Goal: Complete application form

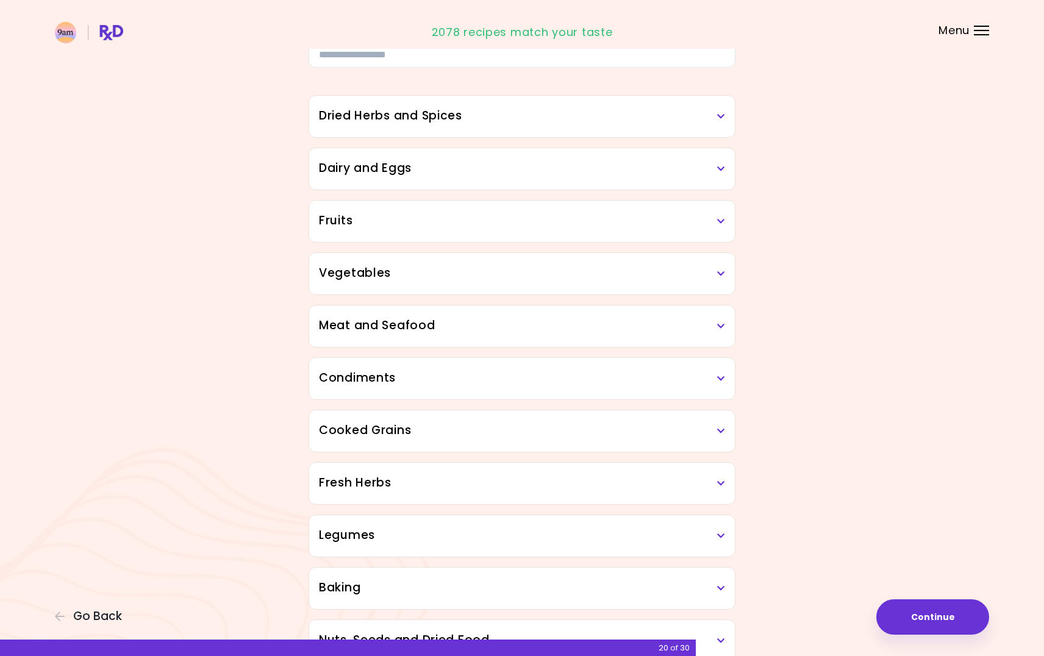
scroll to position [92, 0]
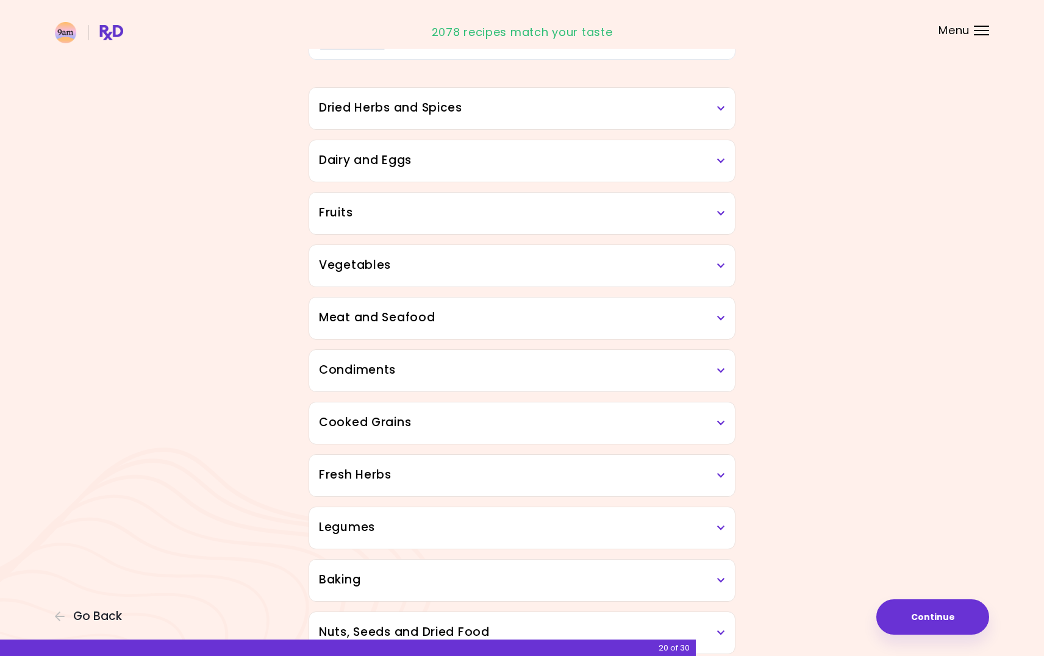
click at [724, 102] on h3 "Dried Herbs and Spices" at bounding box center [522, 108] width 406 height 18
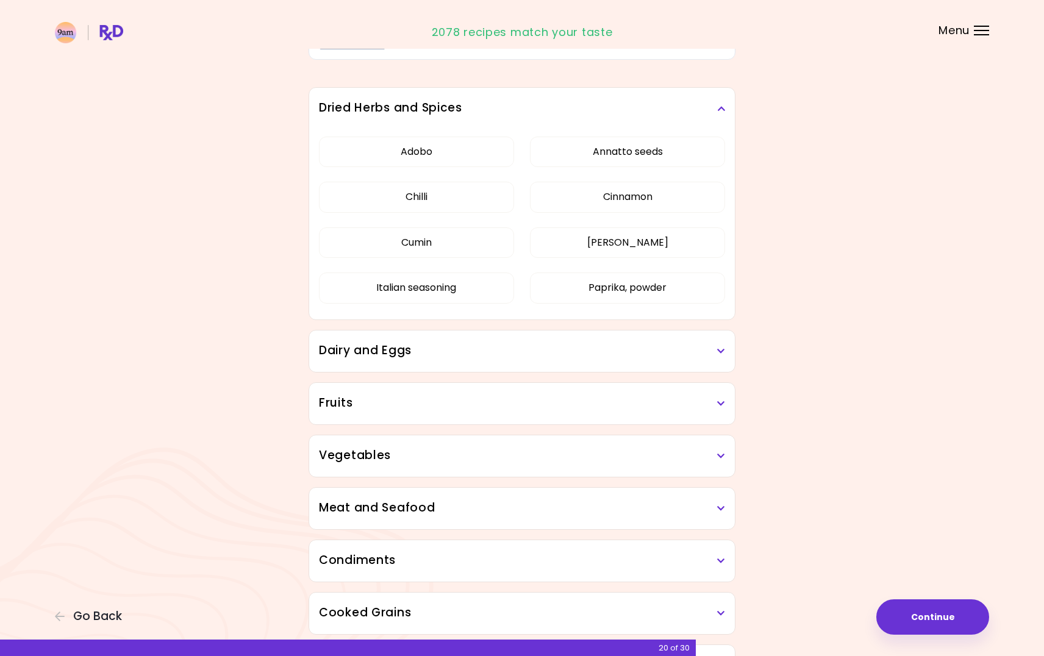
click at [717, 105] on h3 "Dried Herbs and Spices" at bounding box center [522, 108] width 406 height 18
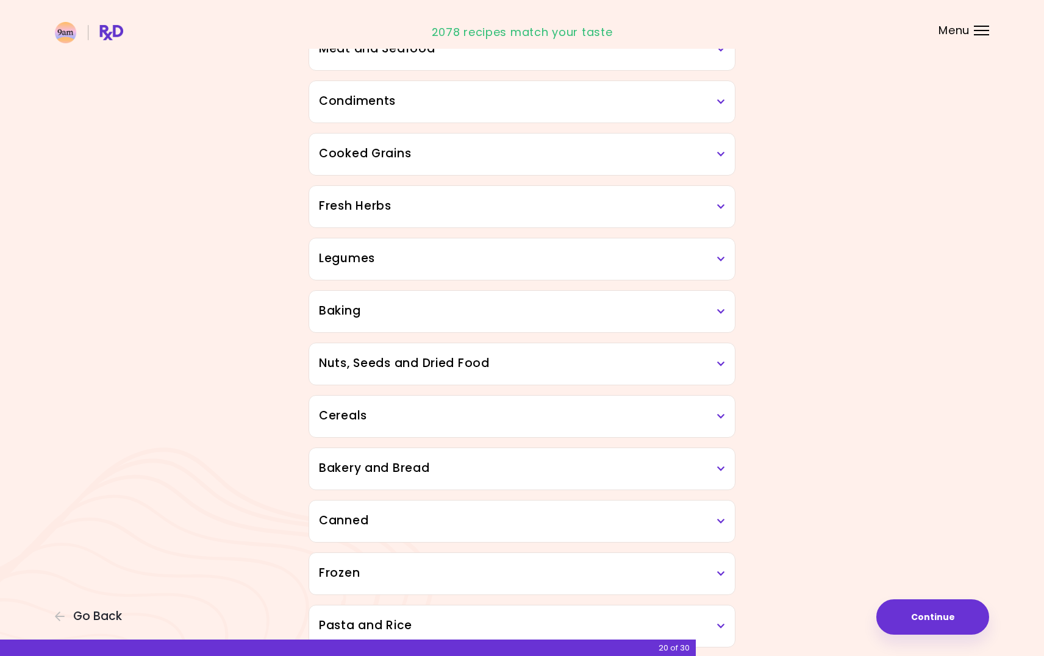
scroll to position [419, 0]
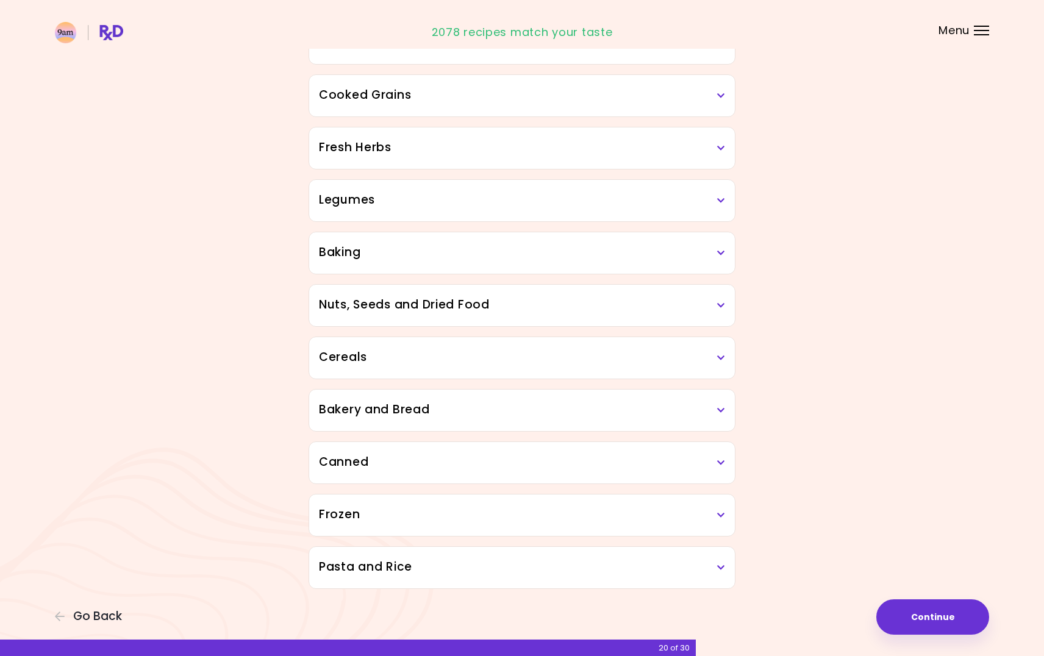
click at [725, 563] on div "Pasta and Rice" at bounding box center [522, 567] width 426 height 41
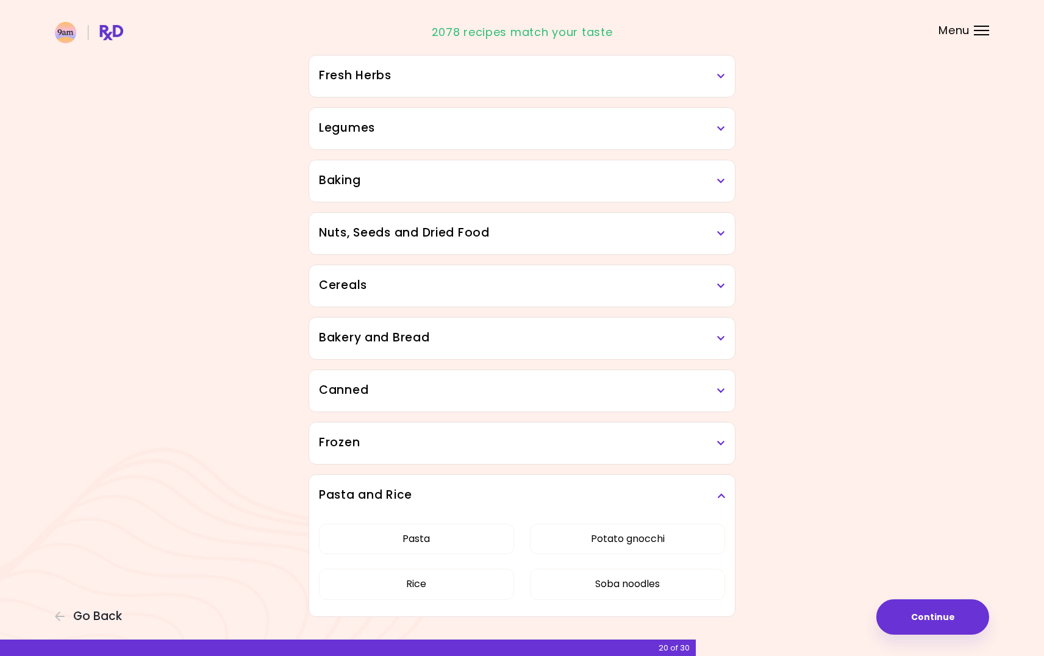
scroll to position [519, 0]
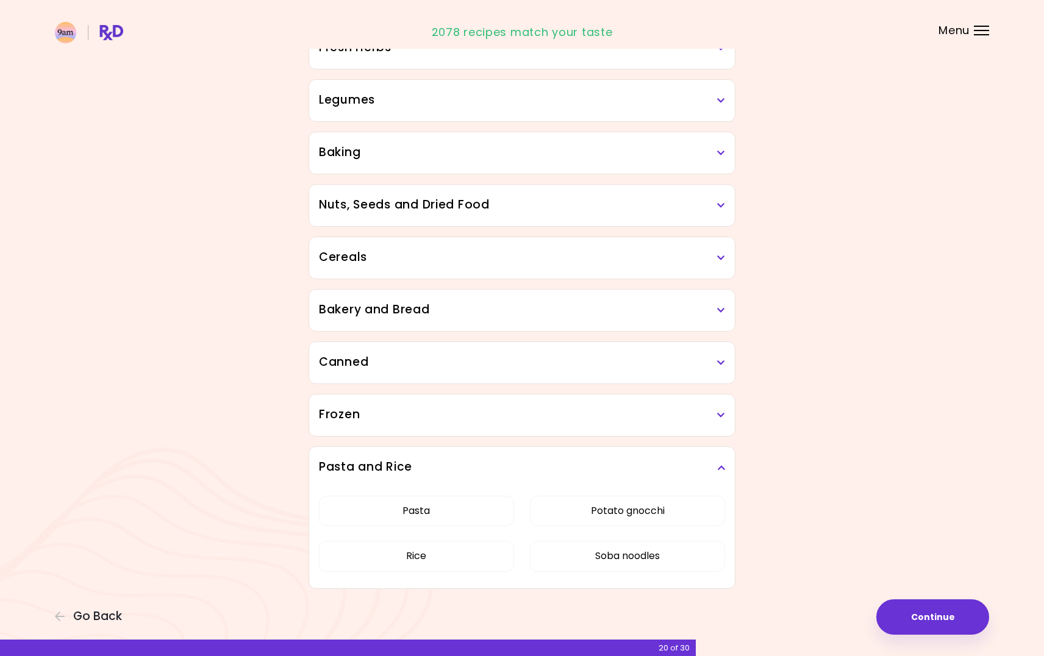
click at [713, 471] on h3 "Pasta and Rice" at bounding box center [522, 467] width 406 height 18
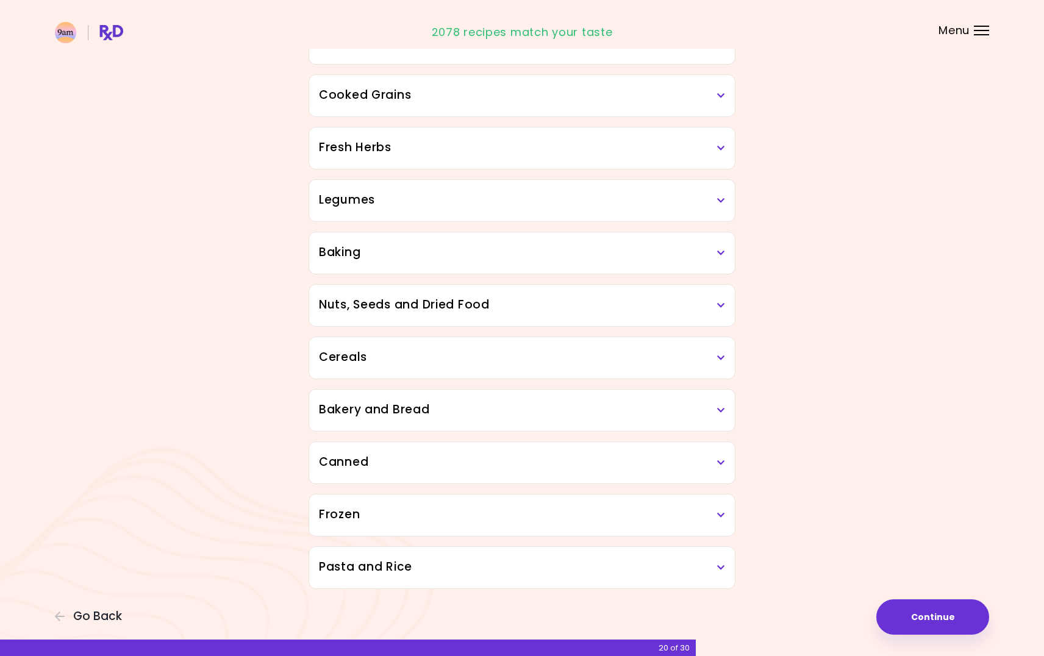
scroll to position [419, 0]
click at [721, 516] on icon at bounding box center [721, 515] width 8 height 9
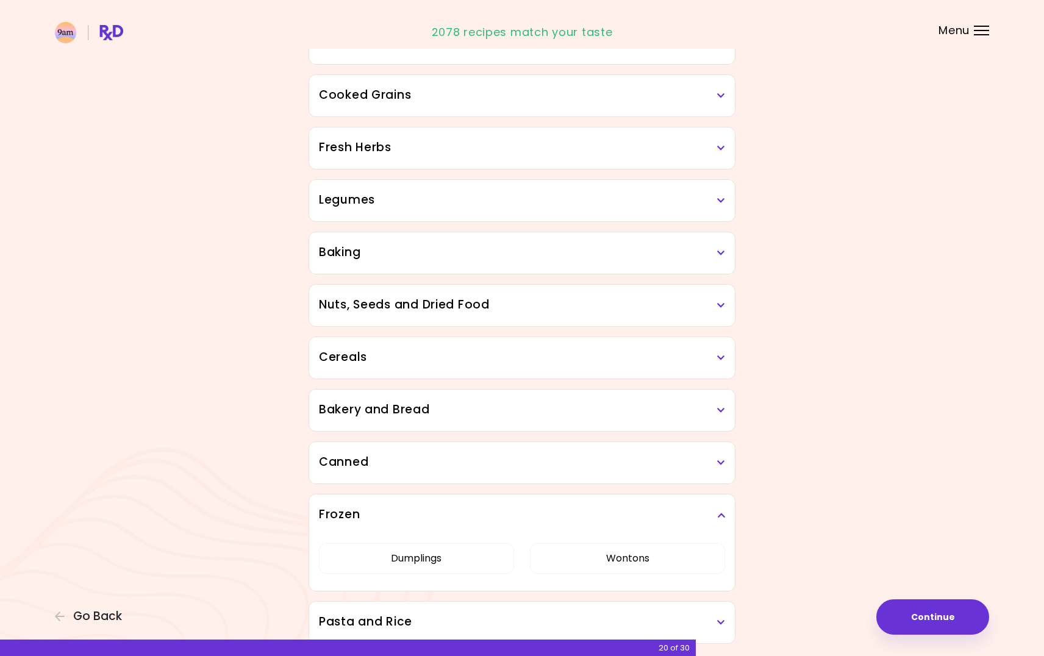
click at [719, 515] on icon at bounding box center [721, 515] width 8 height 9
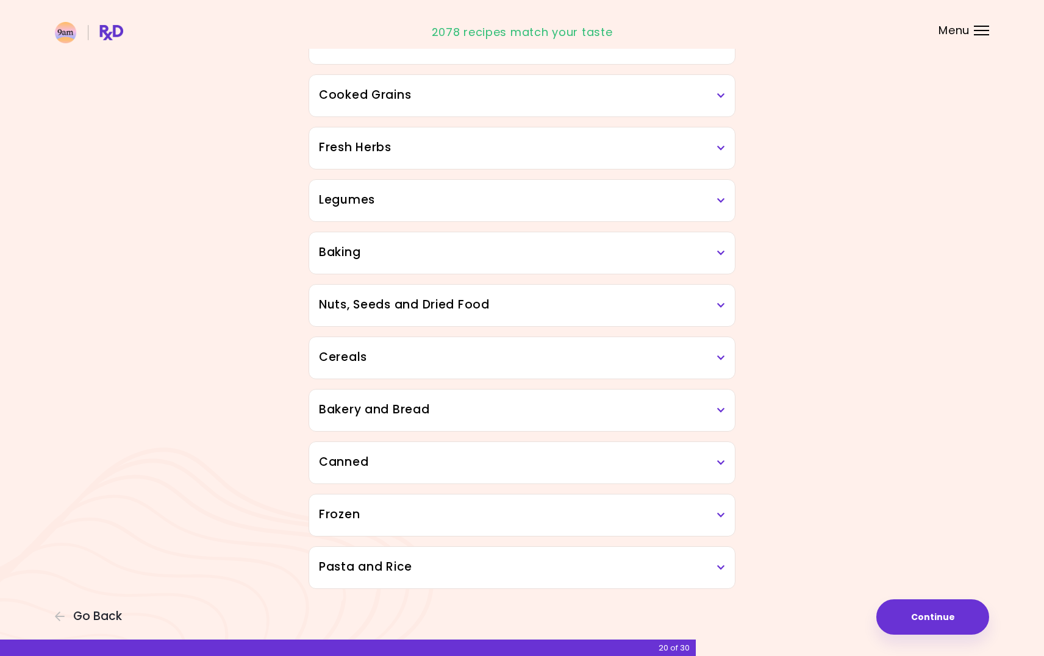
click at [715, 466] on h3 "Canned" at bounding box center [522, 463] width 406 height 18
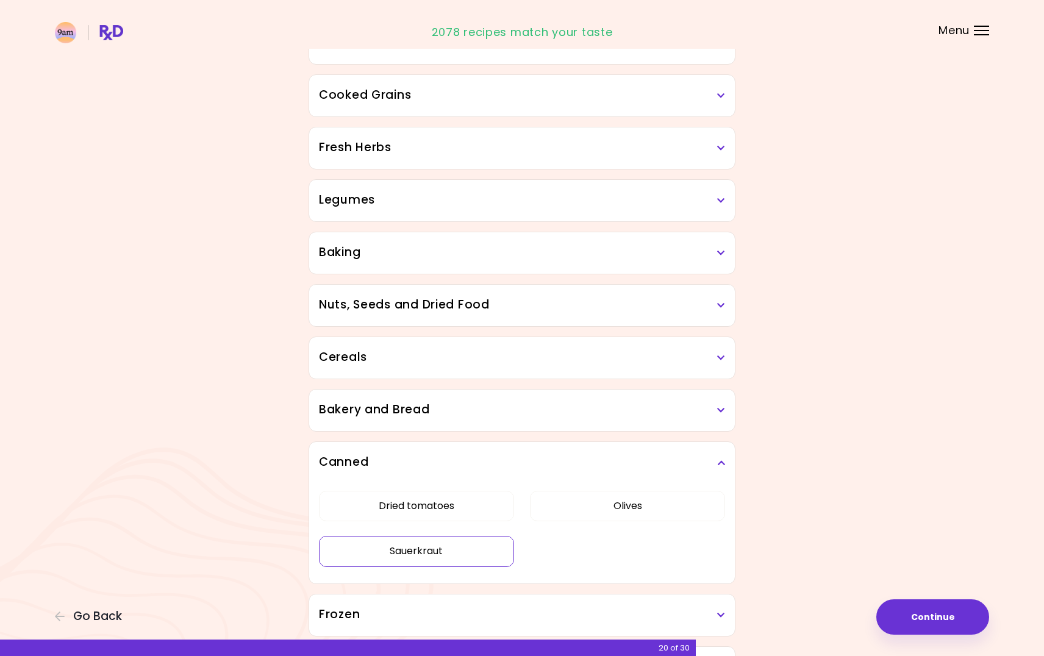
click at [484, 557] on button "Sauerkraut" at bounding box center [416, 551] width 195 height 30
click at [557, 507] on button "Olives" at bounding box center [627, 506] width 195 height 30
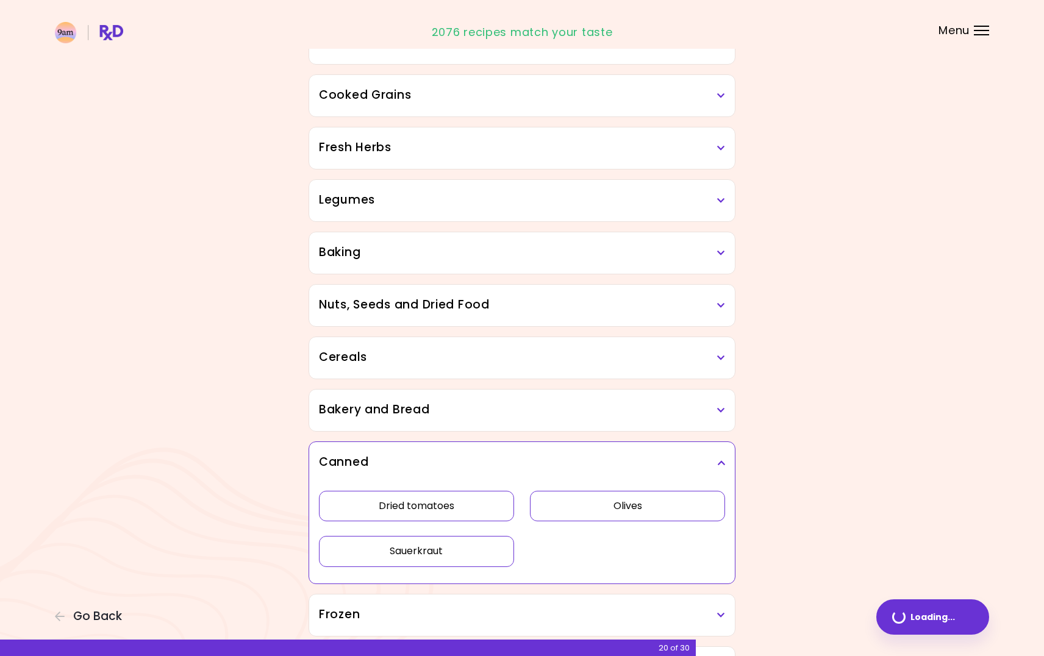
click at [483, 506] on button "Dried tomatoes" at bounding box center [416, 506] width 195 height 30
click at [724, 408] on icon at bounding box center [721, 410] width 8 height 9
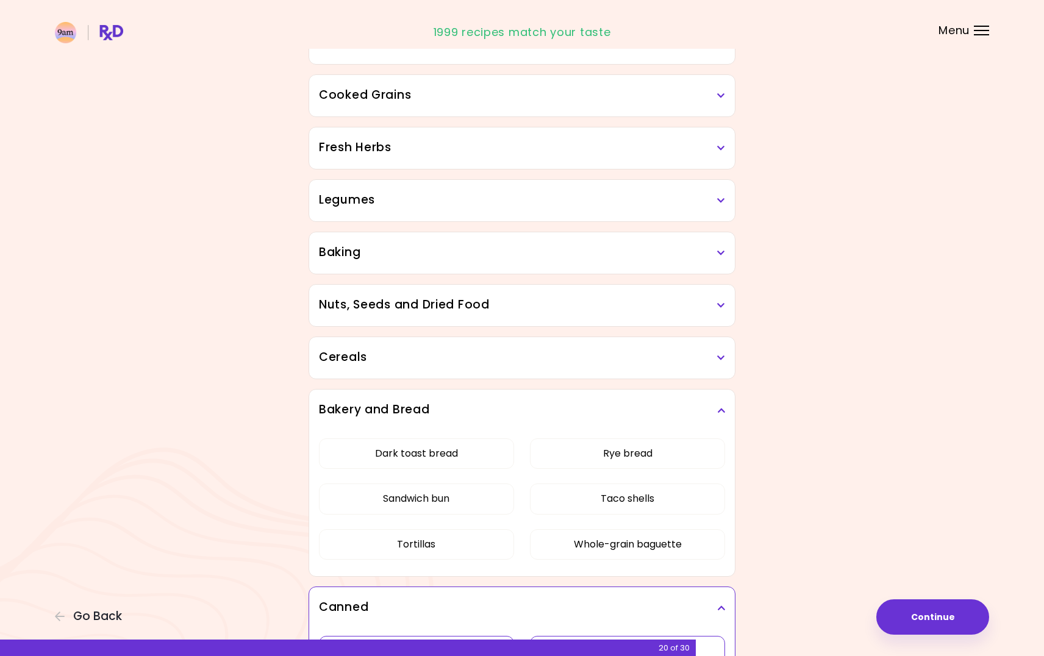
click at [724, 409] on icon at bounding box center [721, 410] width 8 height 9
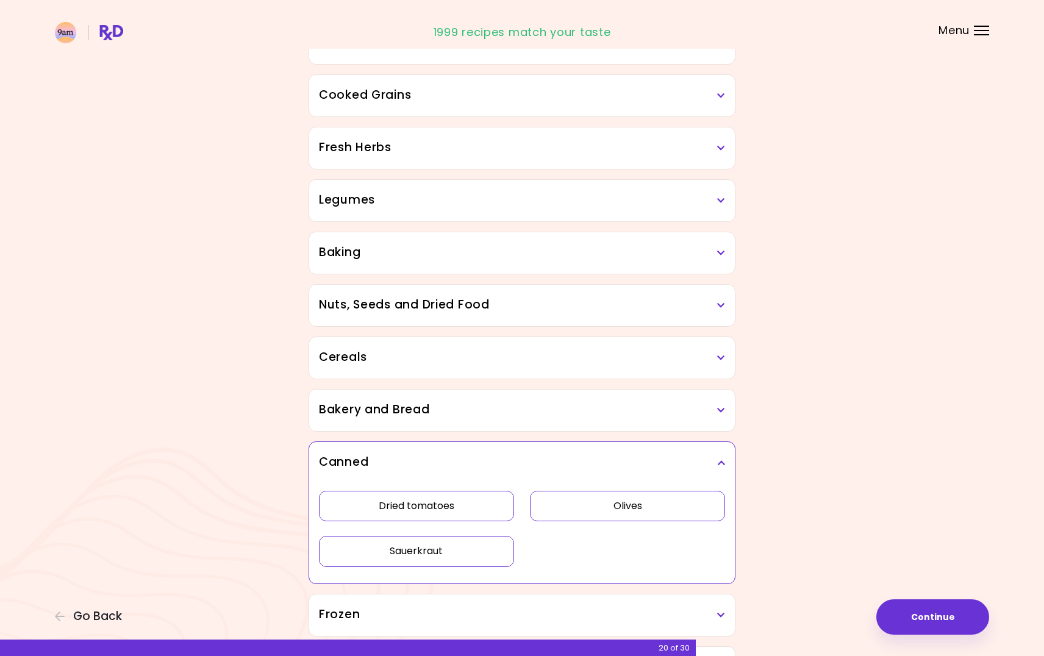
click at [720, 357] on icon at bounding box center [721, 358] width 8 height 9
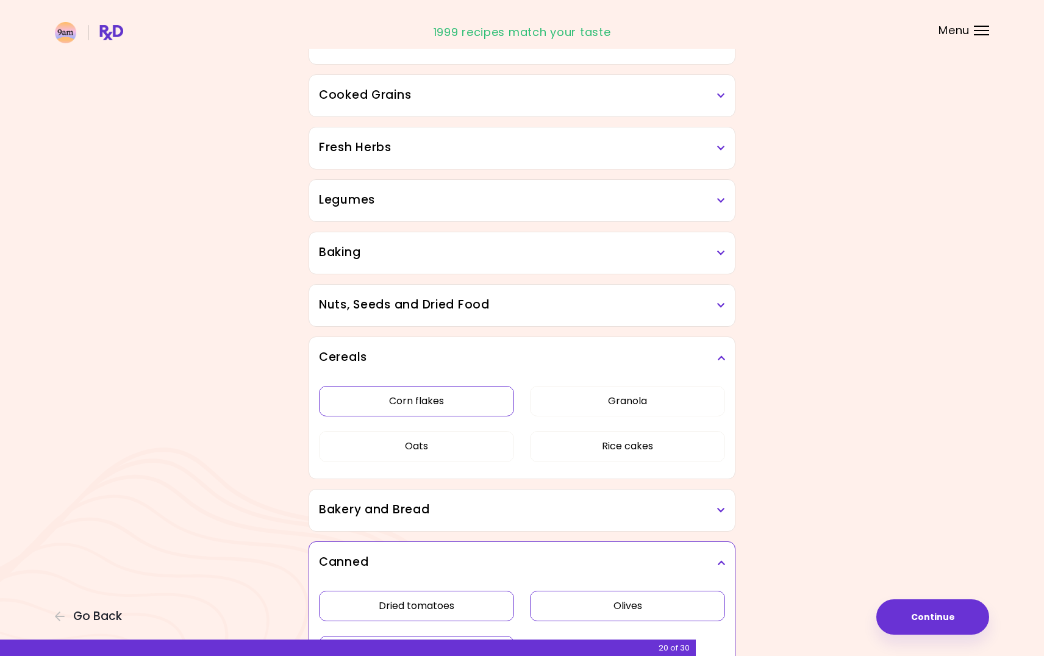
click at [462, 400] on button "Corn flakes" at bounding box center [416, 401] width 195 height 30
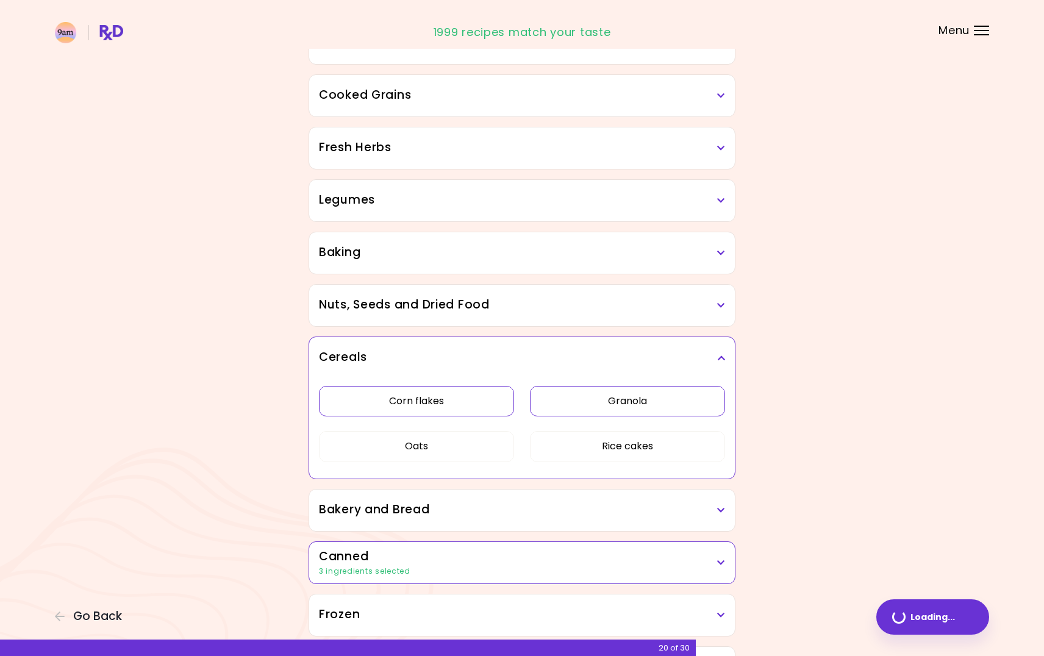
click at [541, 399] on button "Granola" at bounding box center [627, 401] width 195 height 30
click at [560, 451] on button "Rice cakes" at bounding box center [627, 446] width 195 height 30
click at [482, 451] on button "Oats" at bounding box center [416, 446] width 195 height 30
click at [715, 356] on h3 "Cereals" at bounding box center [522, 358] width 406 height 18
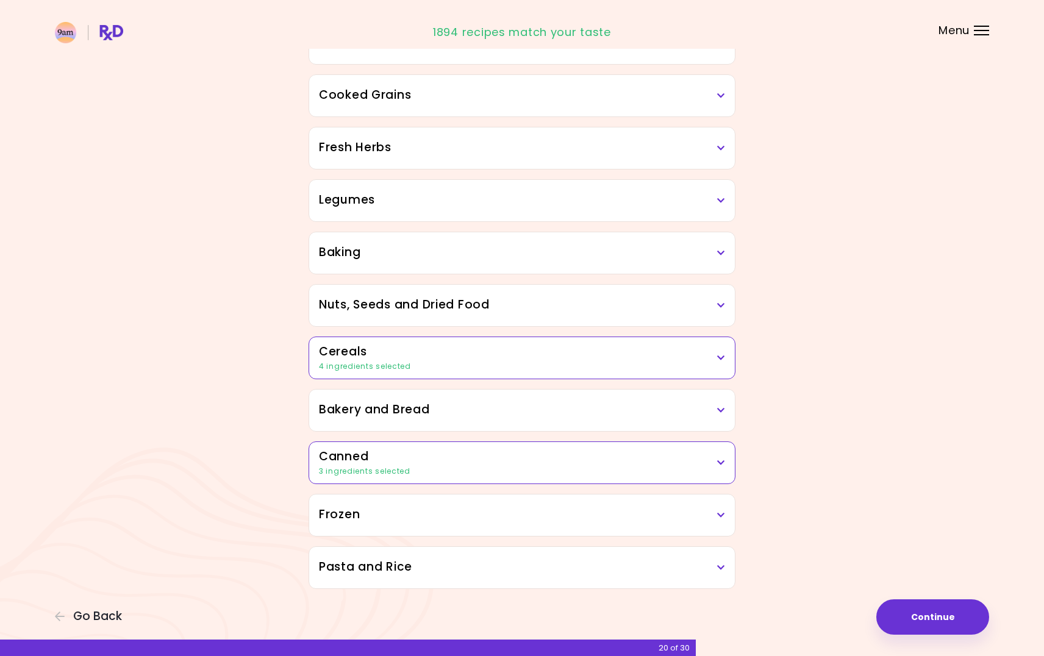
click at [722, 306] on icon at bounding box center [721, 305] width 8 height 9
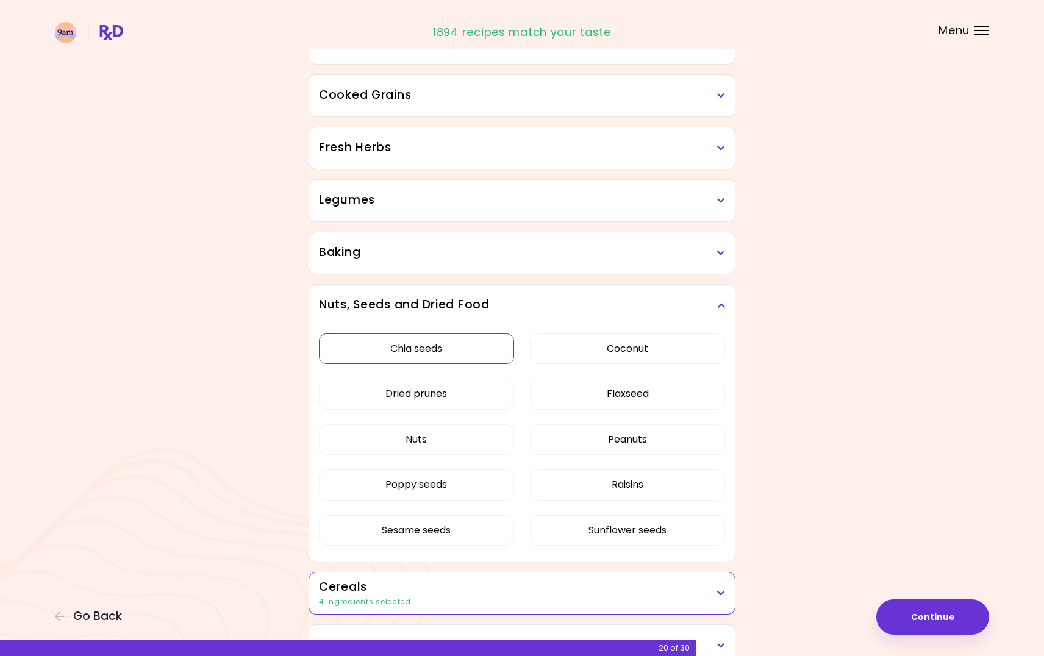
click at [454, 348] on button "Chia seeds" at bounding box center [416, 348] width 195 height 30
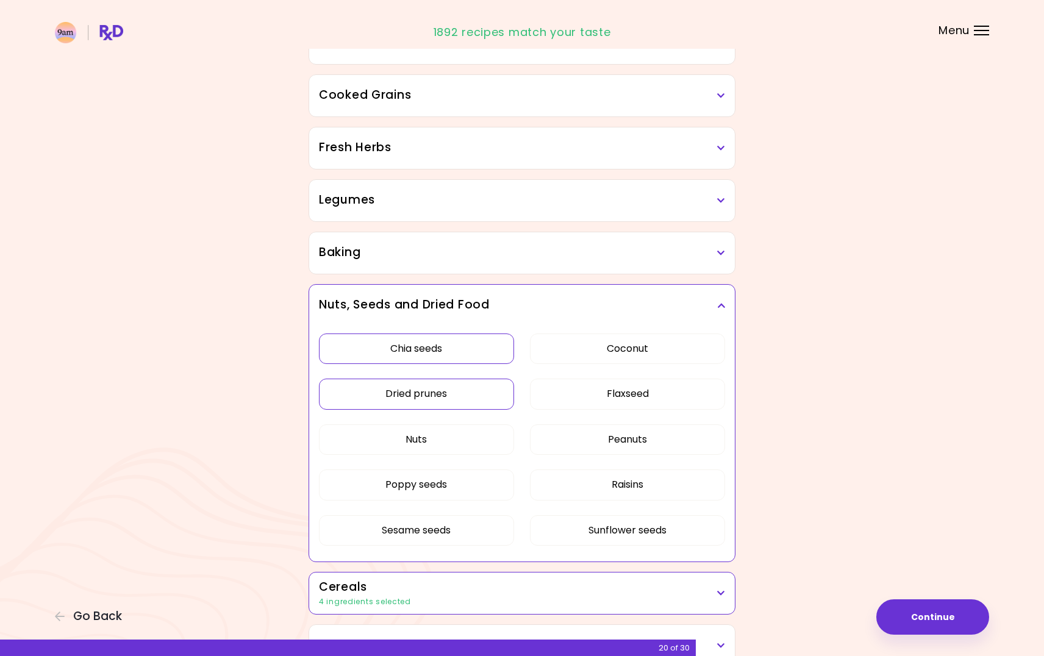
click at [490, 391] on button "Dried prunes" at bounding box center [416, 394] width 195 height 30
click at [719, 308] on icon at bounding box center [721, 305] width 8 height 9
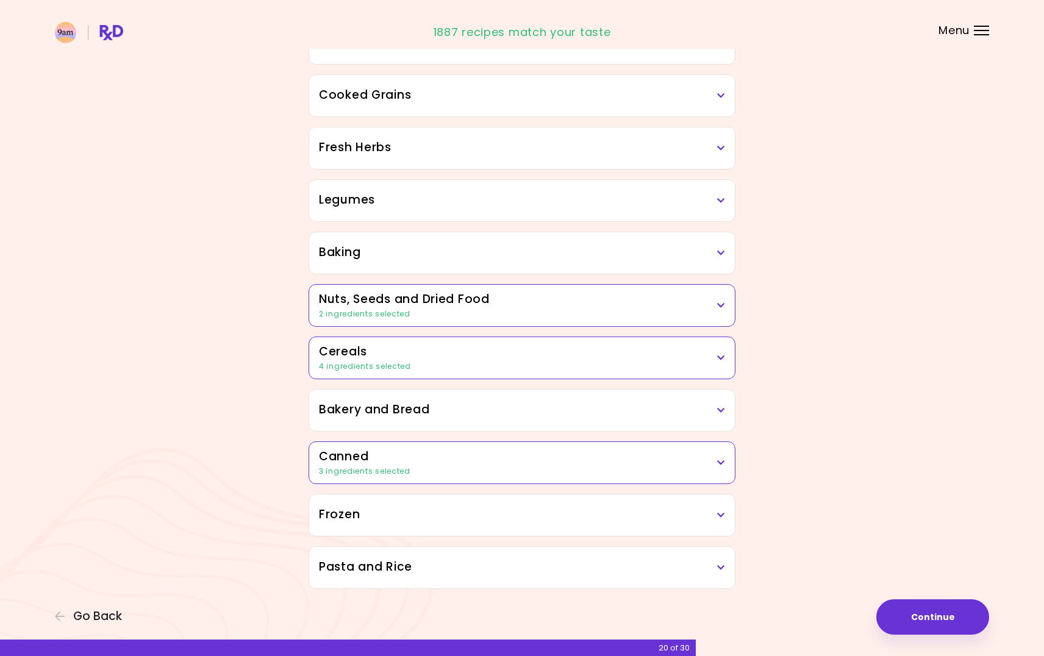
click at [722, 256] on icon at bounding box center [721, 253] width 8 height 9
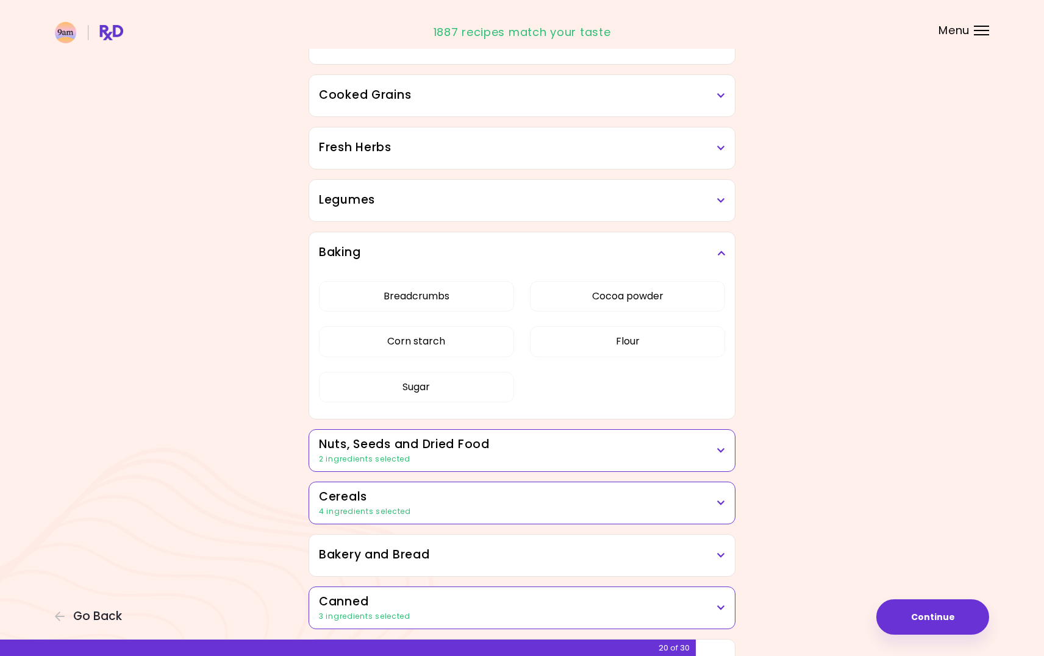
click at [722, 256] on icon at bounding box center [721, 253] width 8 height 9
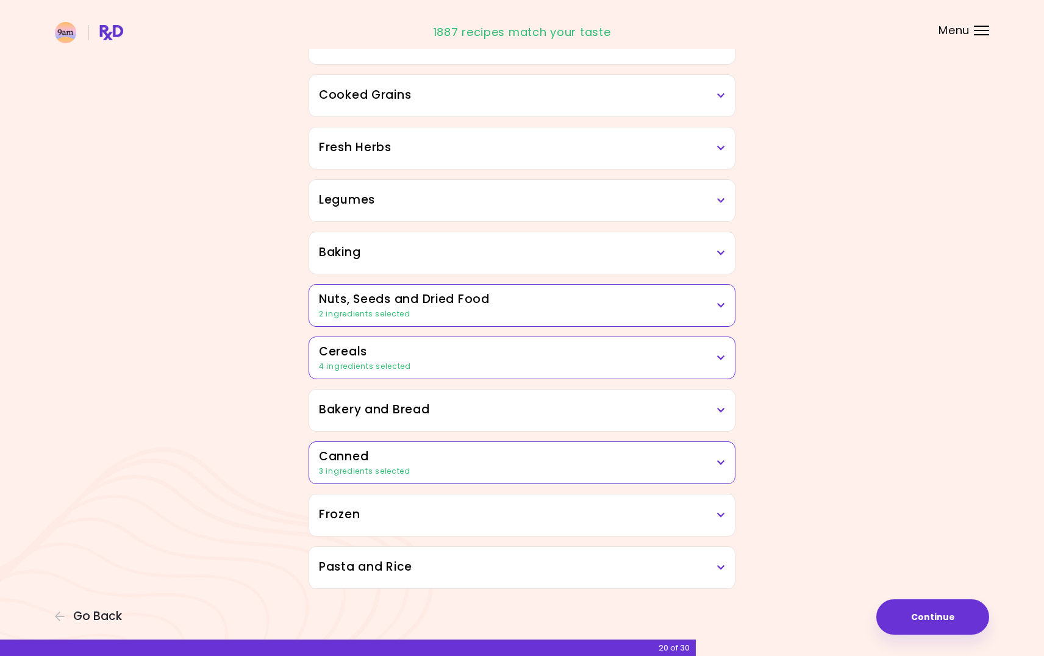
click at [725, 198] on icon at bounding box center [721, 200] width 8 height 9
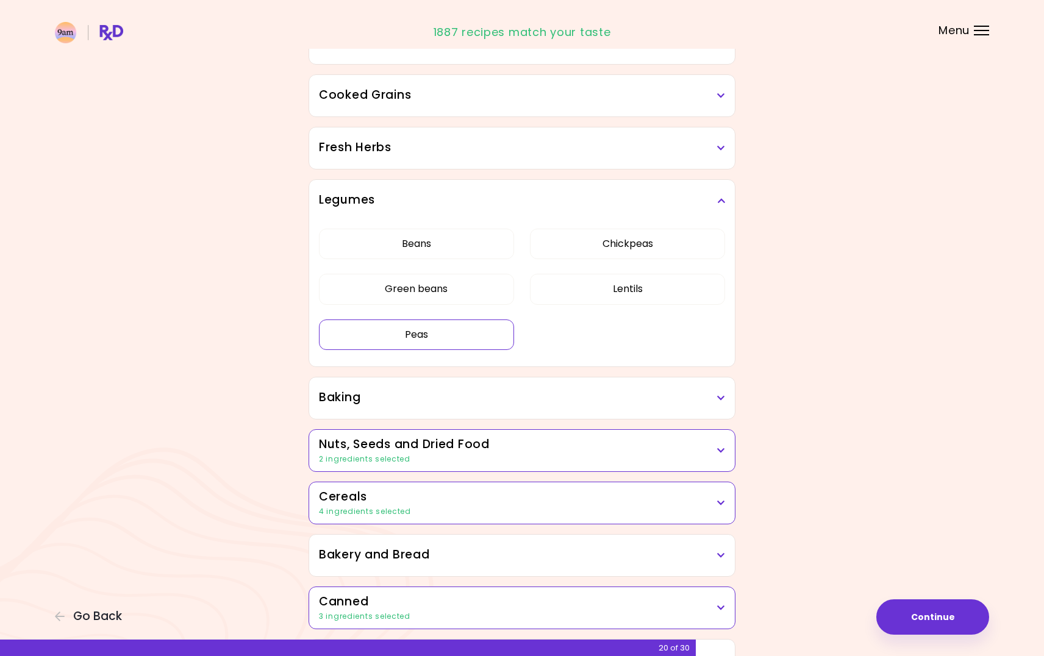
click at [465, 341] on button "Peas" at bounding box center [416, 334] width 195 height 30
click at [721, 201] on icon at bounding box center [721, 200] width 8 height 9
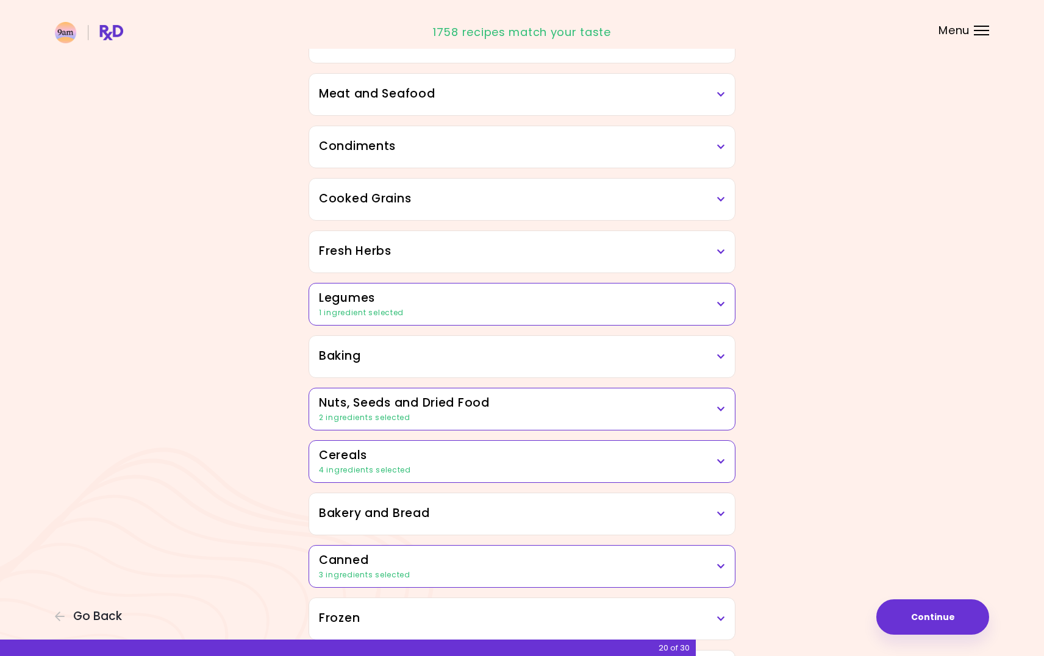
scroll to position [308, 0]
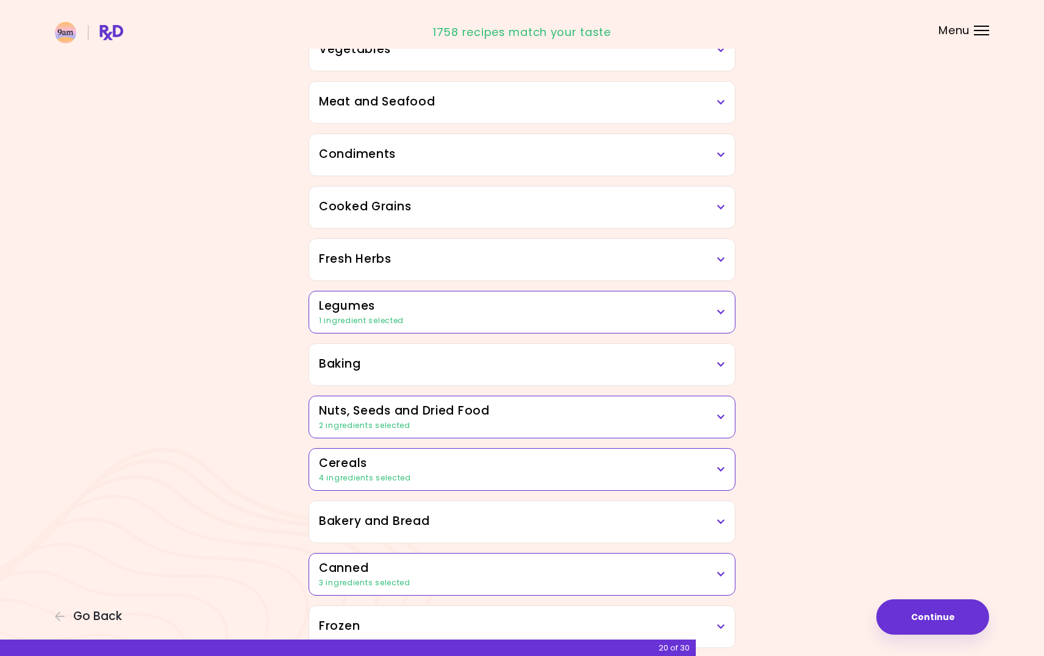
click at [718, 262] on icon at bounding box center [721, 259] width 8 height 9
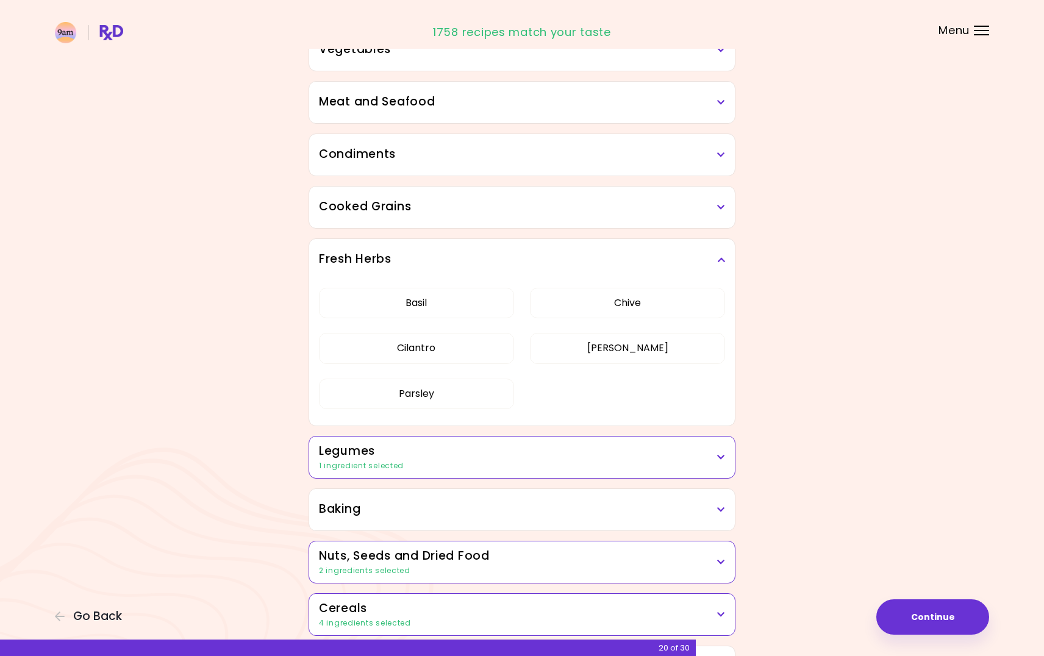
click at [718, 262] on icon at bounding box center [721, 259] width 8 height 9
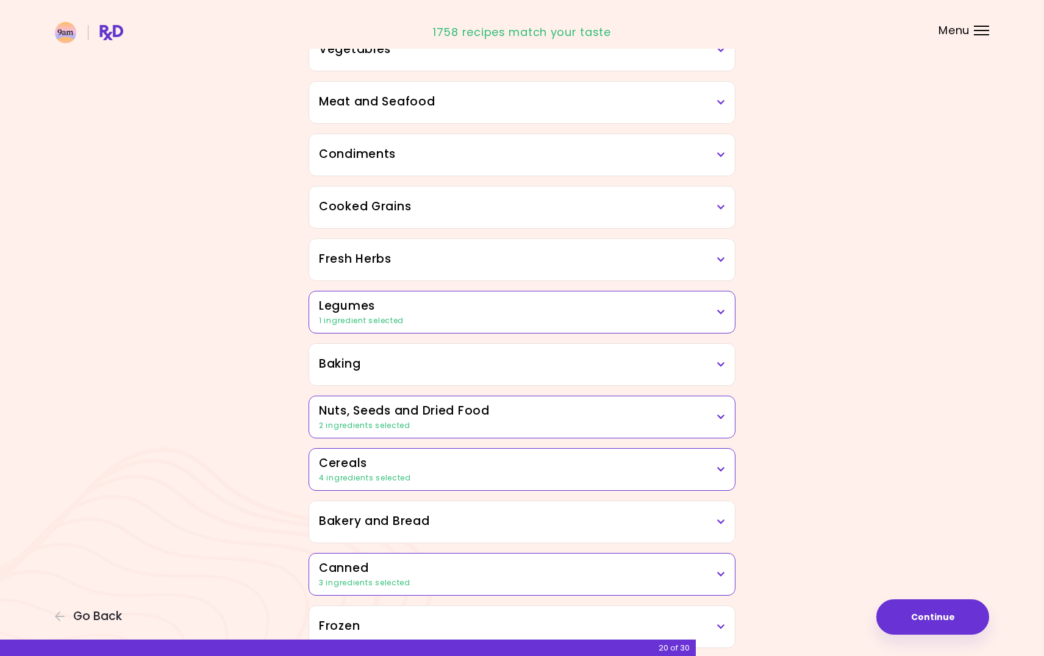
click at [720, 204] on icon at bounding box center [721, 207] width 8 height 9
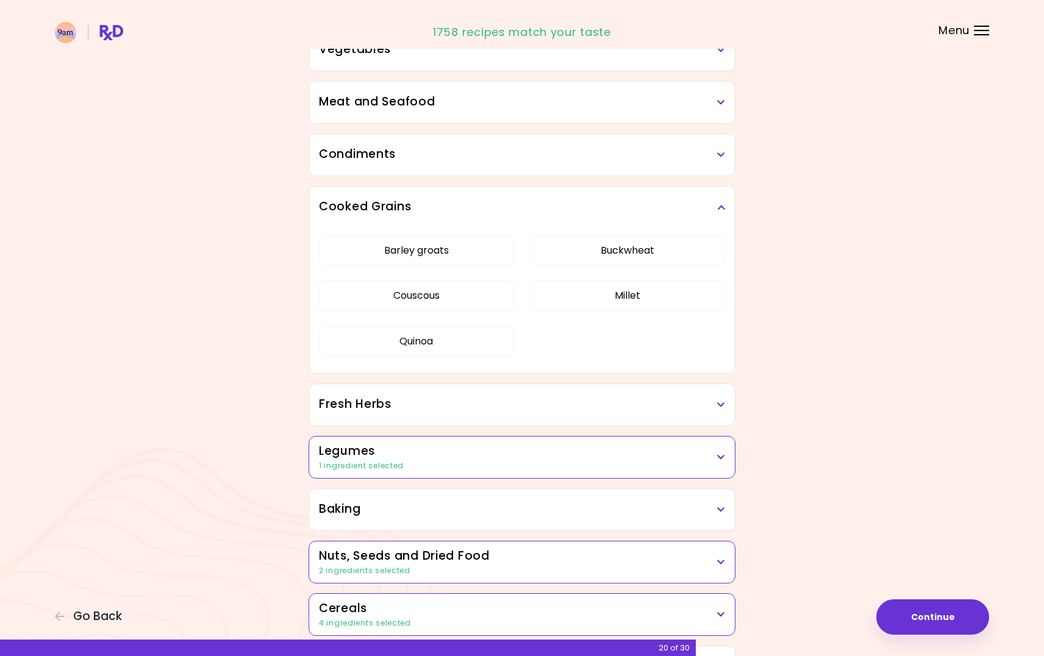
click at [720, 204] on icon at bounding box center [721, 207] width 8 height 9
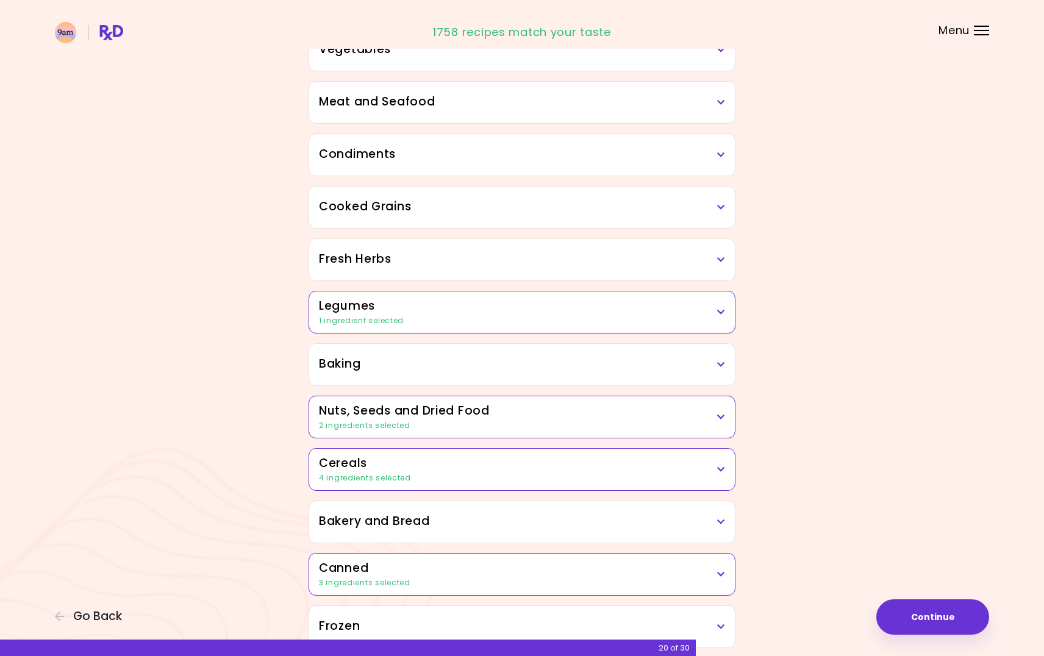
click at [727, 157] on div "Condiments" at bounding box center [522, 154] width 426 height 41
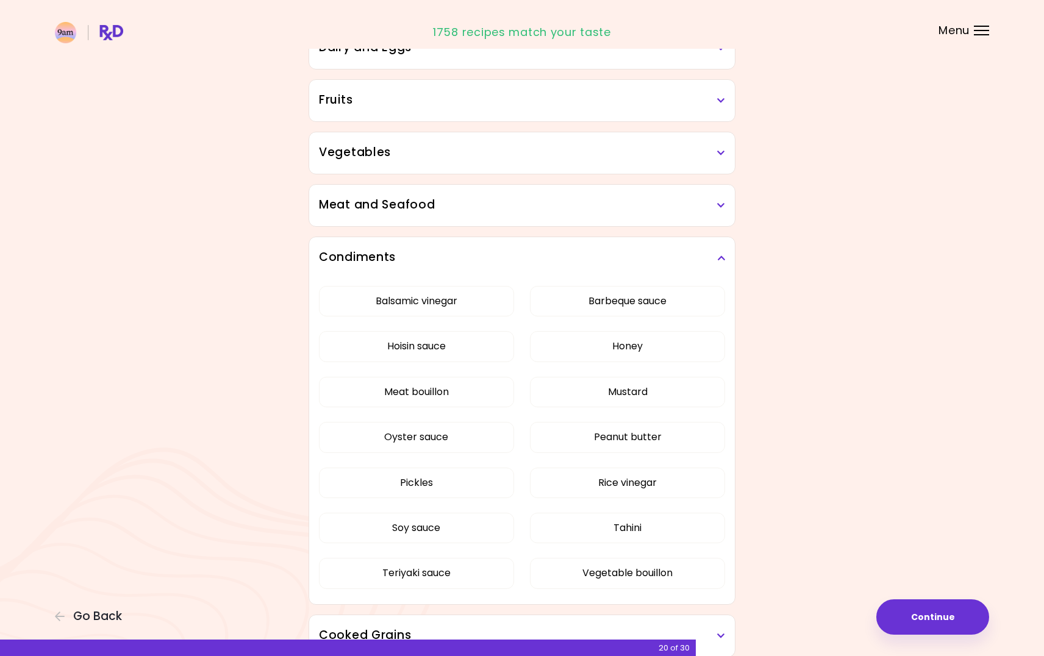
scroll to position [197, 0]
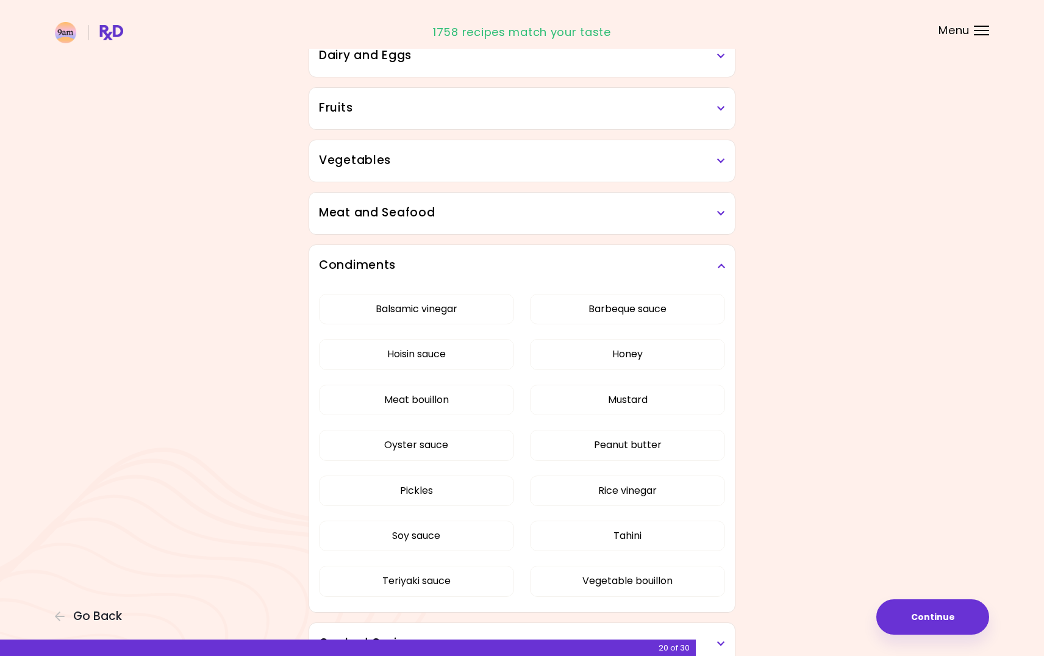
click at [725, 264] on div "Condiments" at bounding box center [522, 265] width 426 height 41
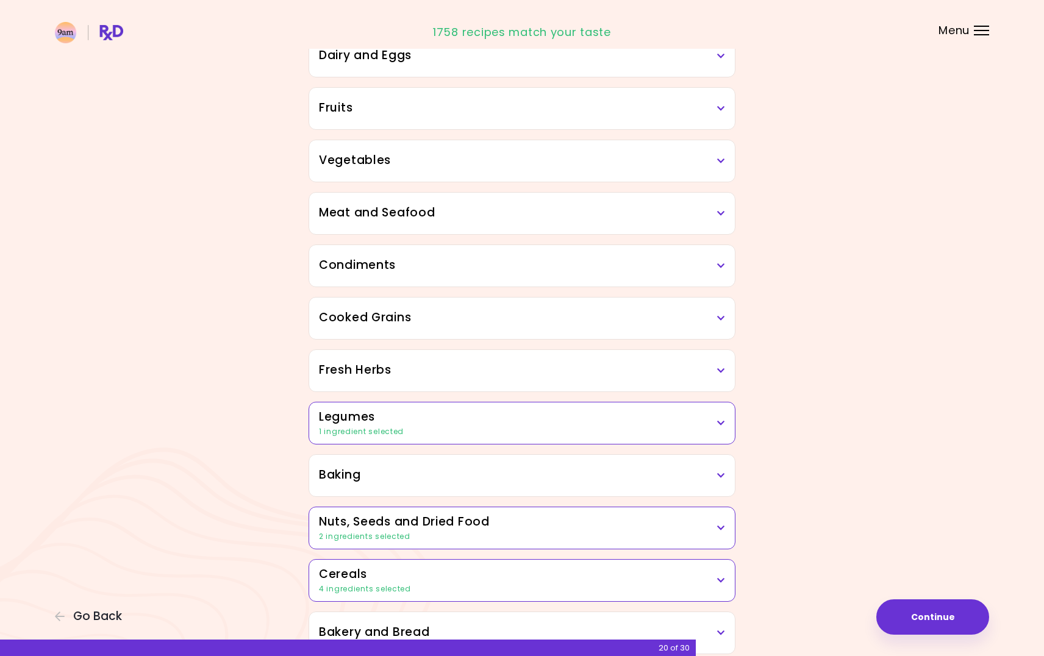
click at [725, 215] on icon at bounding box center [721, 213] width 8 height 9
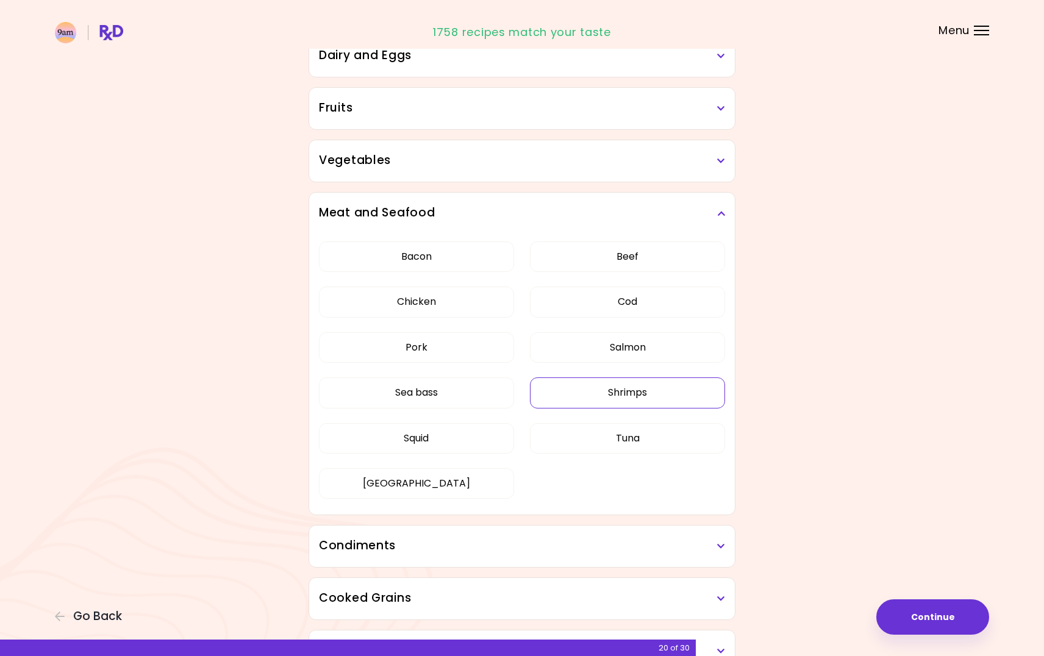
click at [675, 398] on button "Shrimps" at bounding box center [627, 392] width 195 height 30
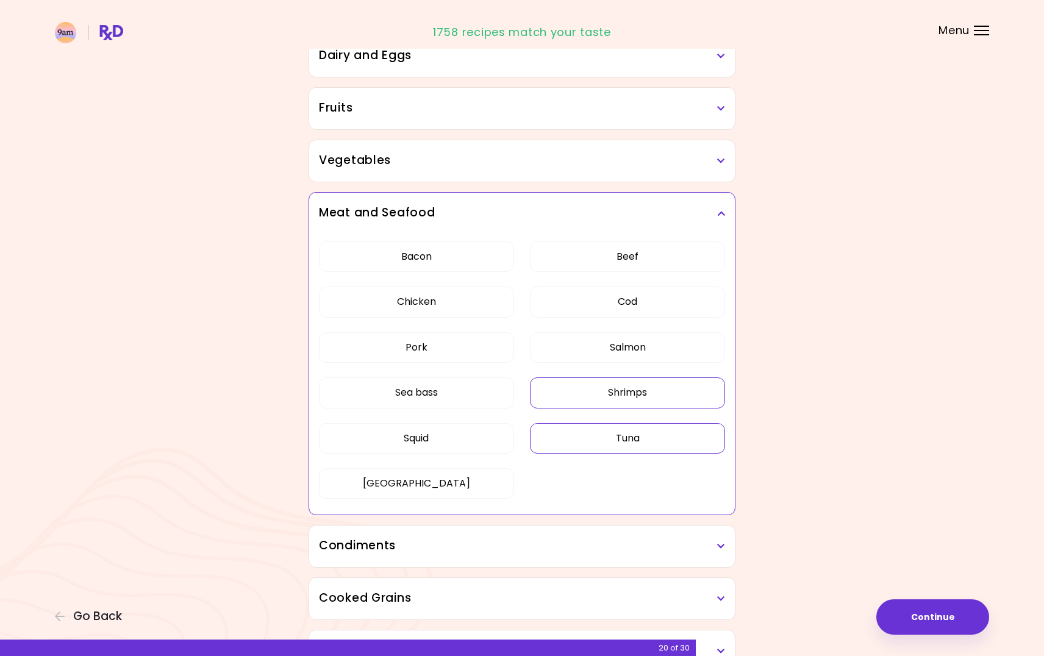
click at [647, 436] on button "Tuna" at bounding box center [627, 438] width 195 height 30
click at [455, 444] on button "Squid" at bounding box center [416, 438] width 195 height 30
click at [717, 212] on h3 "Meat and Seafood" at bounding box center [522, 213] width 406 height 18
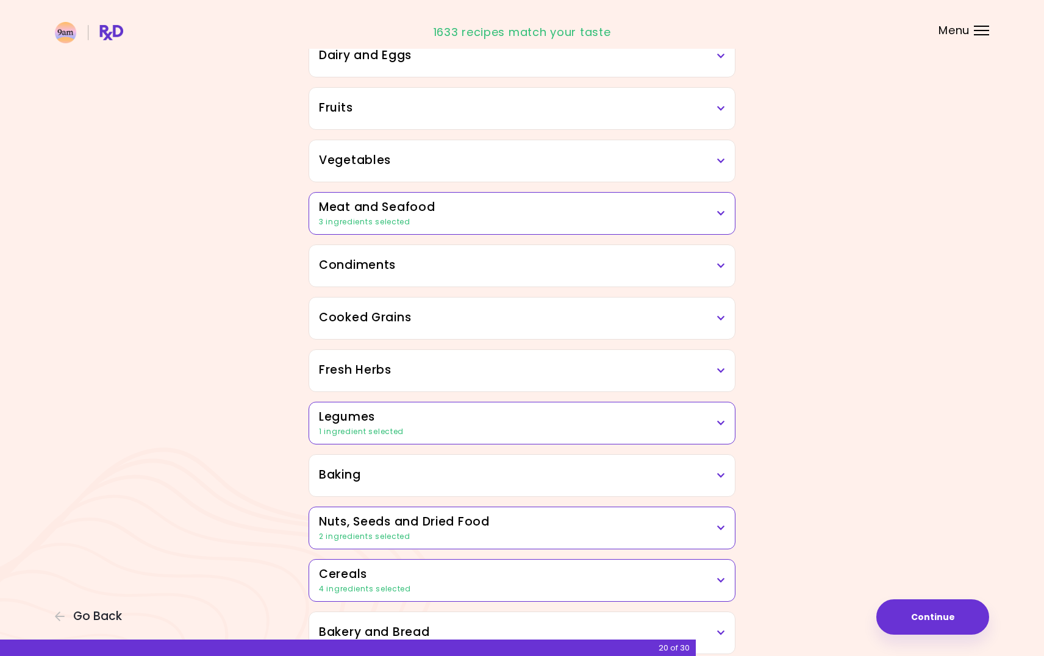
click at [725, 166] on div "Vegetables" at bounding box center [522, 160] width 426 height 41
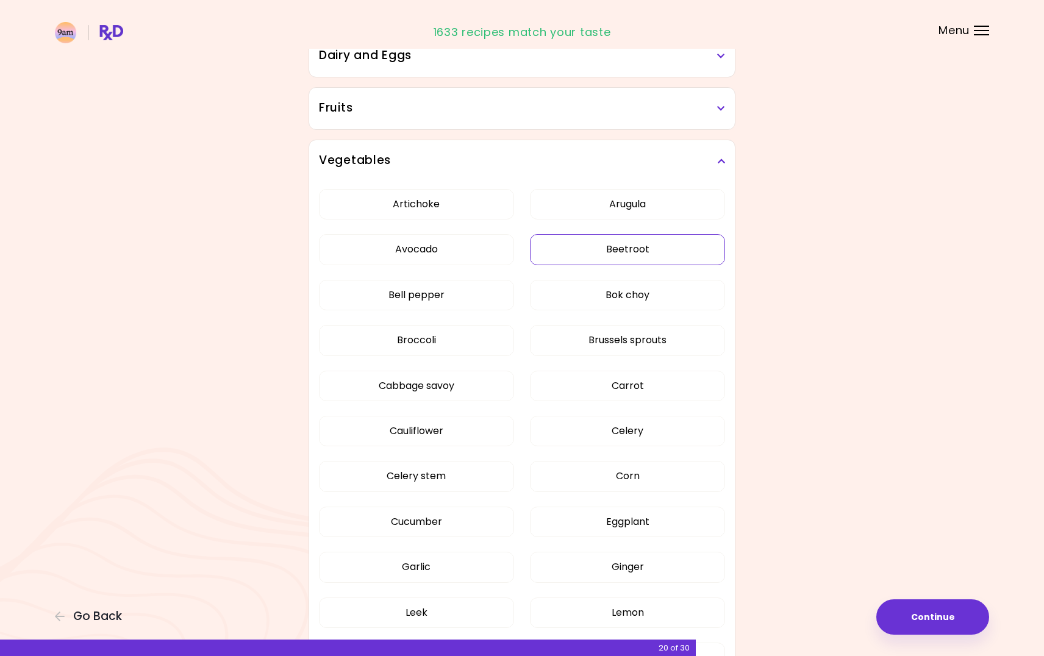
click at [693, 252] on button "Beetroot" at bounding box center [627, 249] width 195 height 30
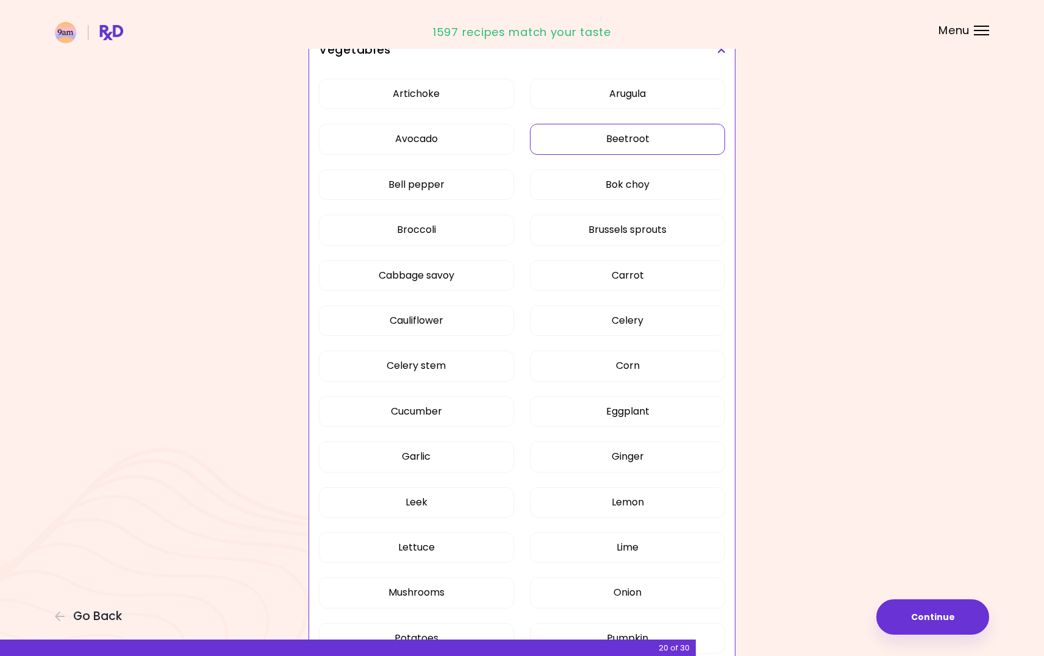
scroll to position [315, 0]
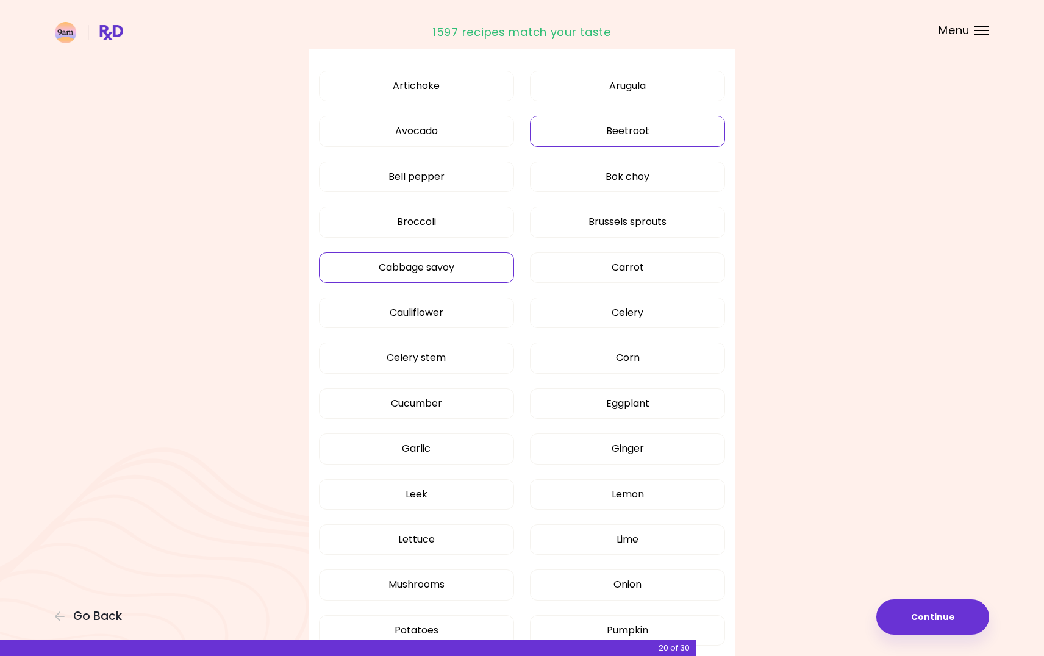
click at [494, 265] on button "Cabbage savoy" at bounding box center [416, 267] width 195 height 30
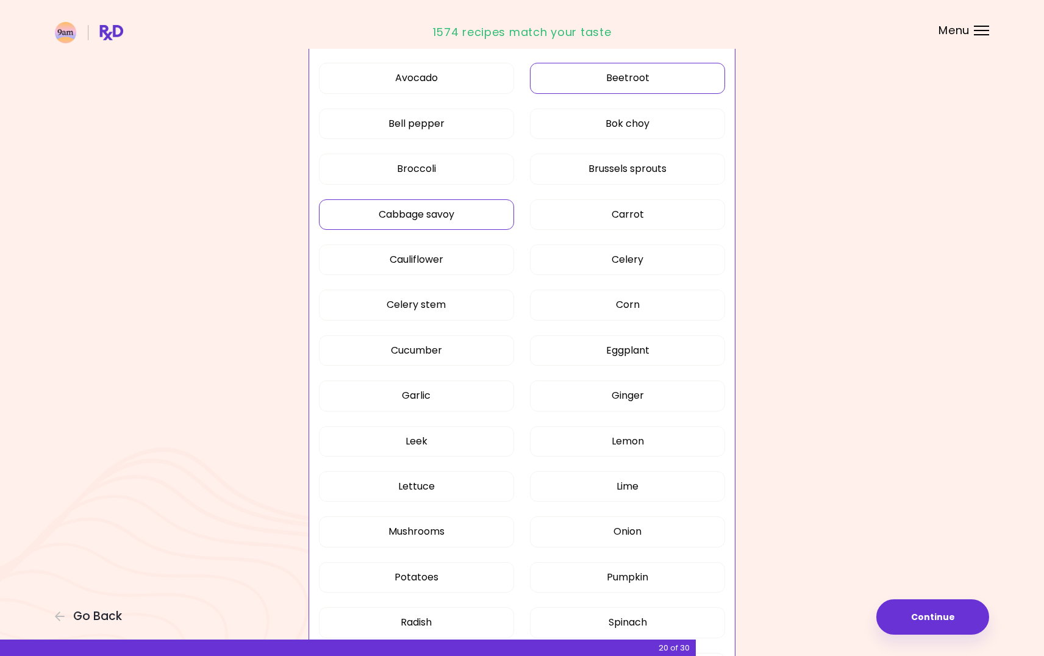
scroll to position [376, 0]
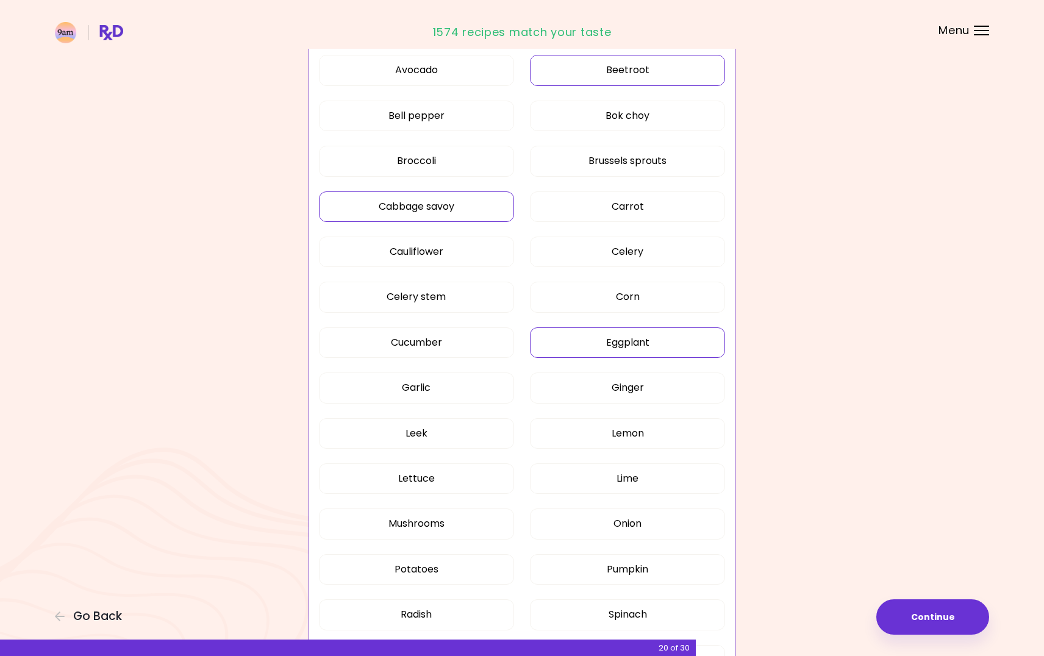
click at [658, 338] on button "Eggplant" at bounding box center [627, 342] width 195 height 30
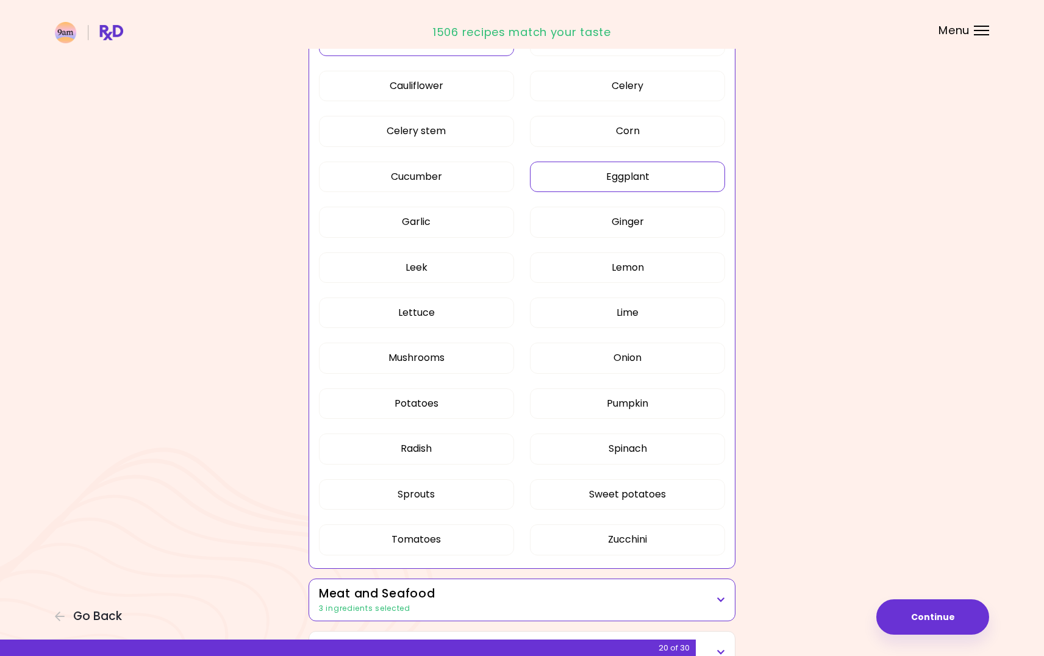
scroll to position [550, 0]
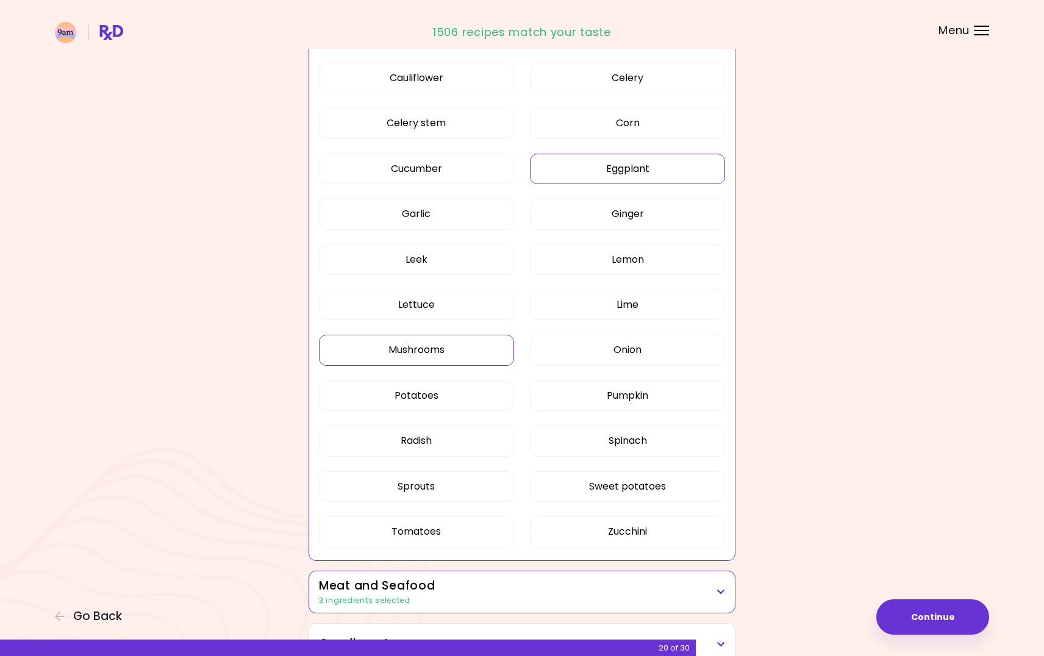
click at [479, 346] on button "Mushrooms" at bounding box center [416, 350] width 195 height 30
click at [583, 531] on button "Zucchini" at bounding box center [627, 531] width 195 height 30
click at [501, 532] on button "Tomatoes" at bounding box center [416, 531] width 195 height 30
click at [484, 445] on button "Radish" at bounding box center [416, 441] width 195 height 30
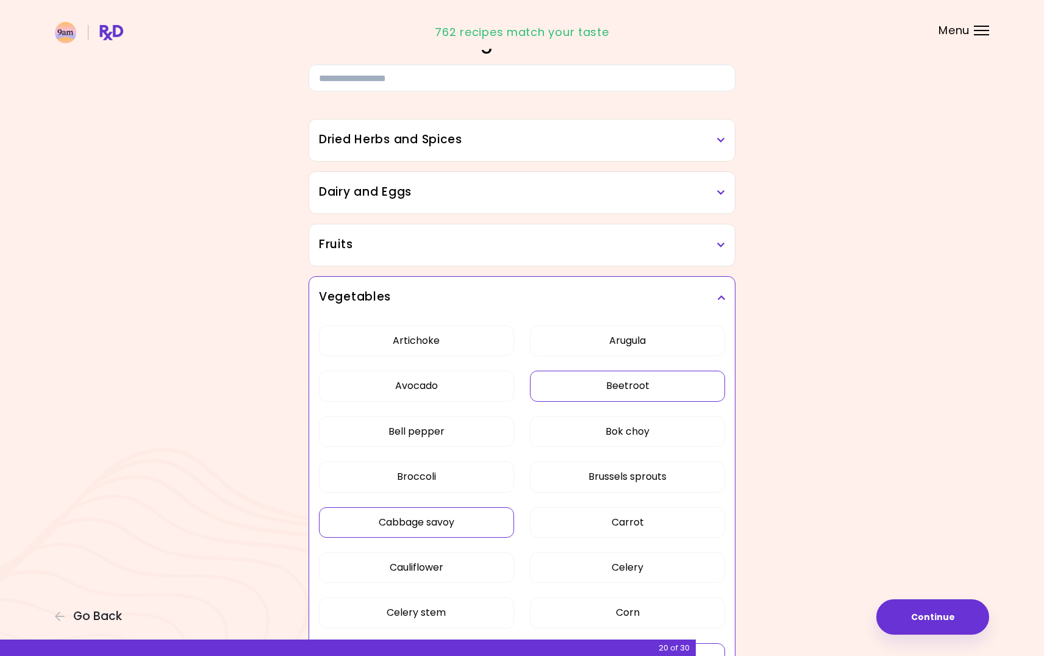
scroll to position [0, 0]
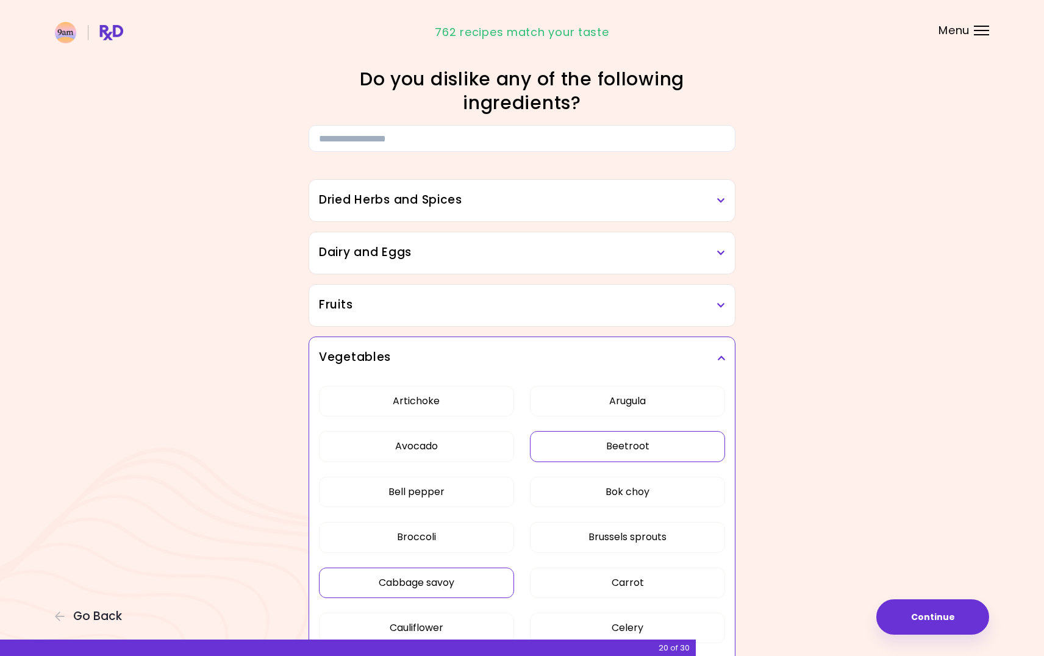
click at [718, 303] on icon at bounding box center [721, 305] width 8 height 9
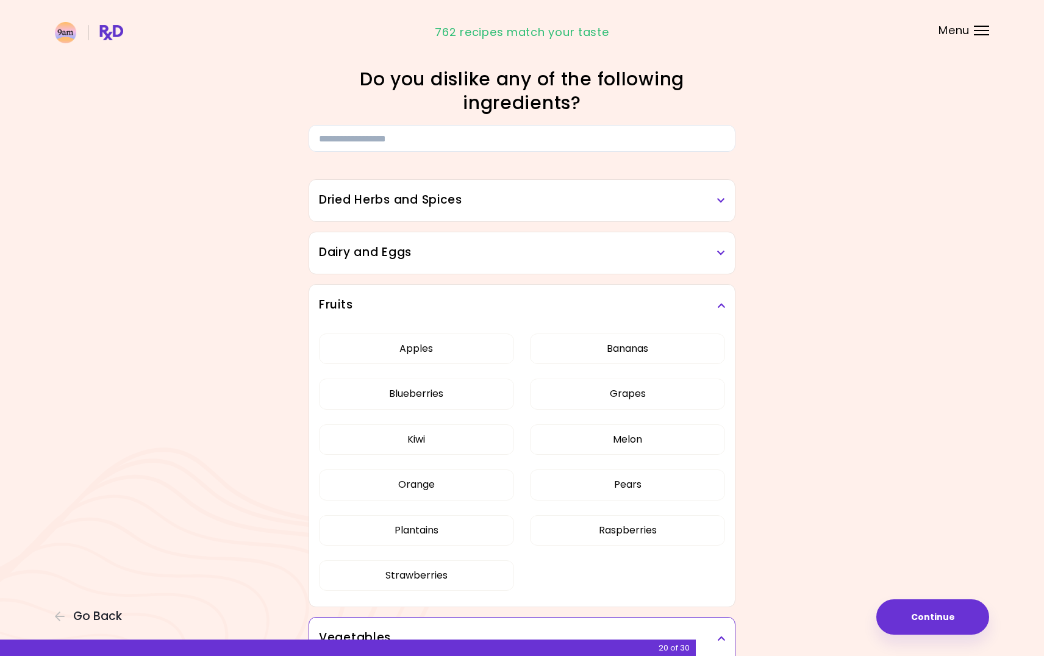
click at [718, 303] on icon at bounding box center [721, 305] width 8 height 9
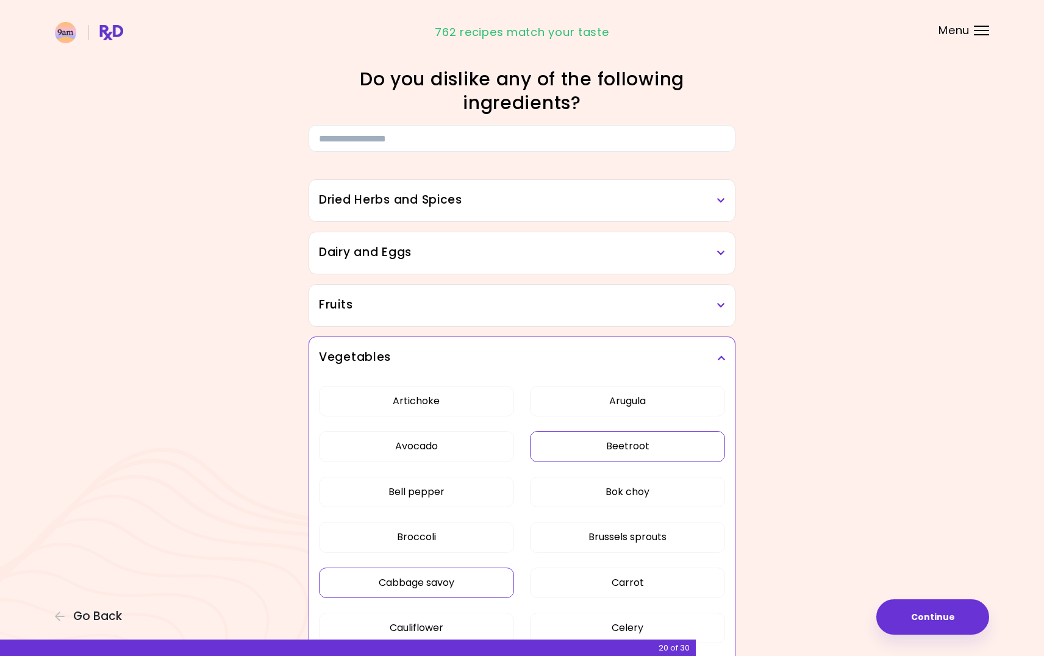
click at [721, 241] on div "Dairy and Eggs" at bounding box center [522, 252] width 426 height 41
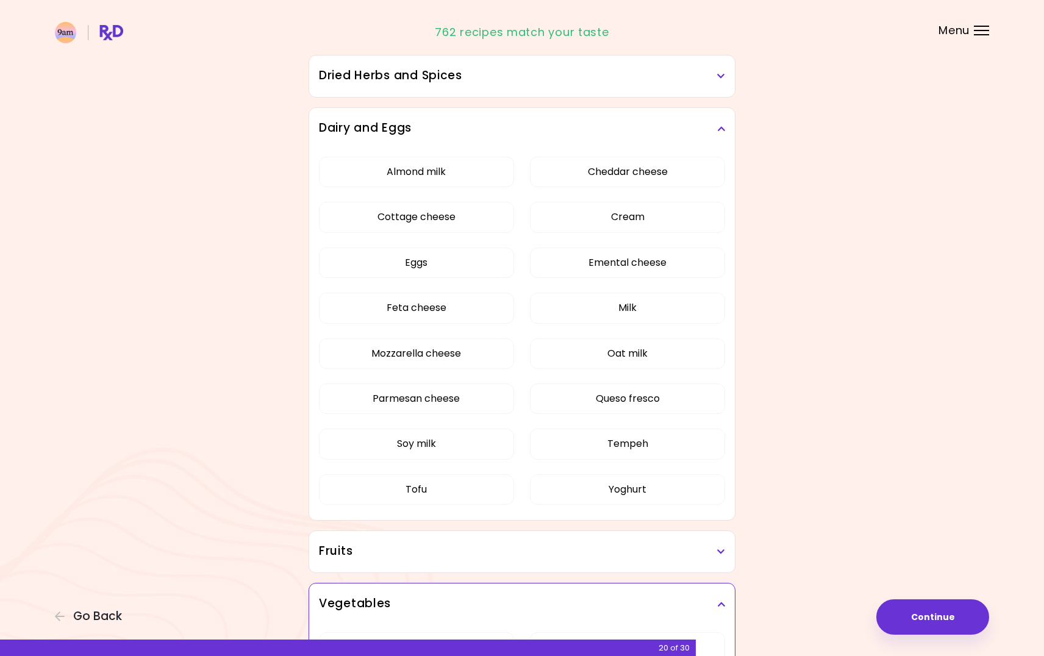
scroll to position [132, 0]
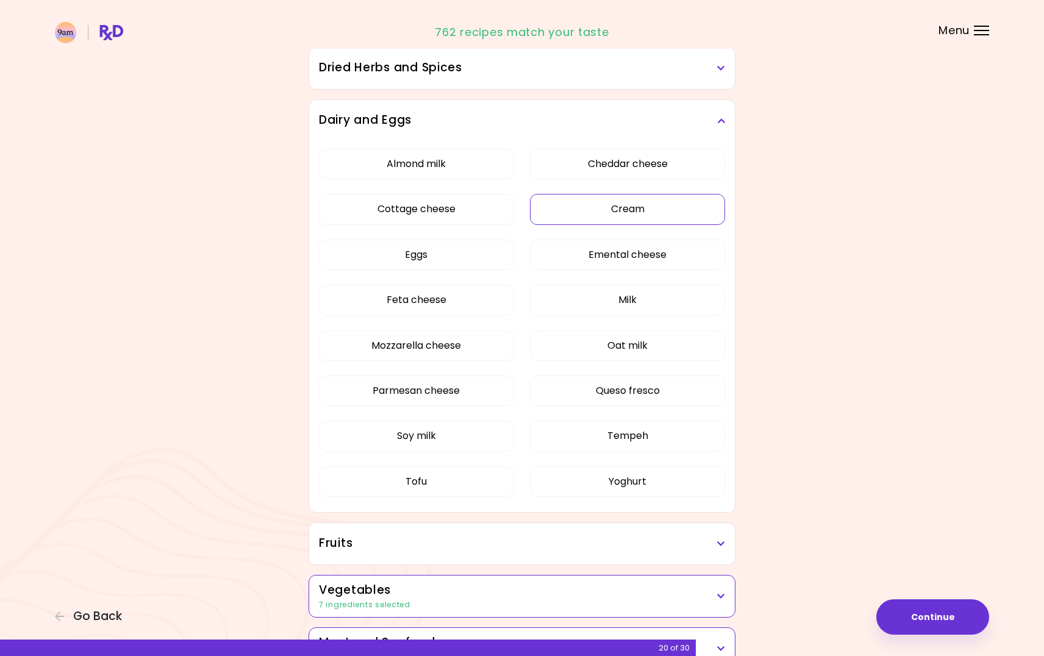
click at [649, 210] on button "Cream" at bounding box center [627, 209] width 195 height 30
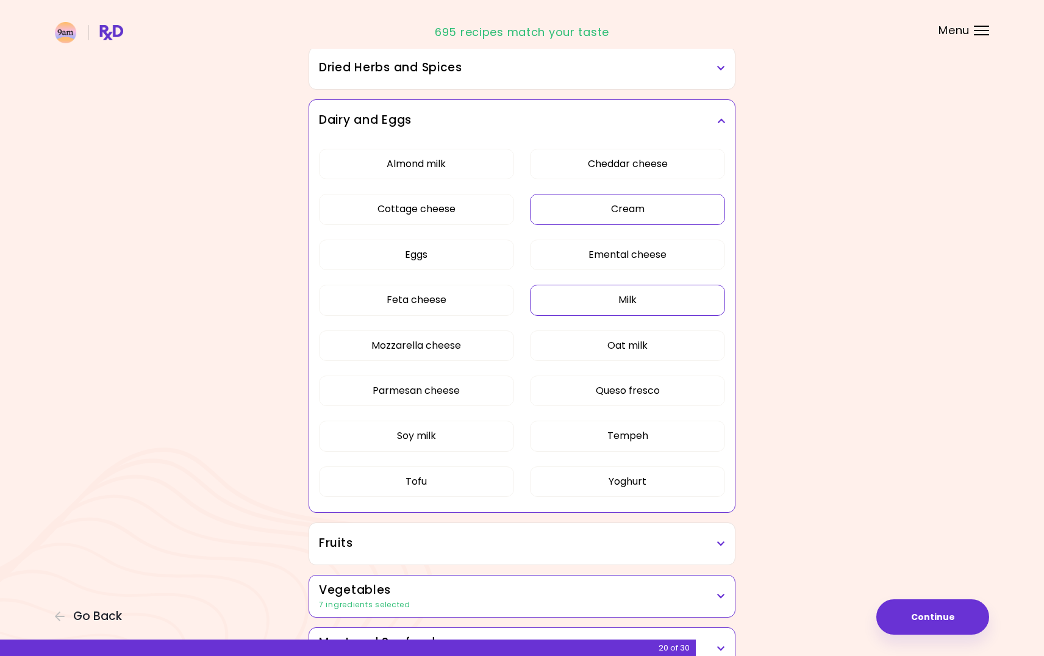
click at [605, 296] on button "Milk" at bounding box center [627, 300] width 195 height 30
click at [611, 397] on button "Queso fresco" at bounding box center [627, 391] width 195 height 30
click at [607, 486] on button "Yoghurt" at bounding box center [627, 481] width 195 height 30
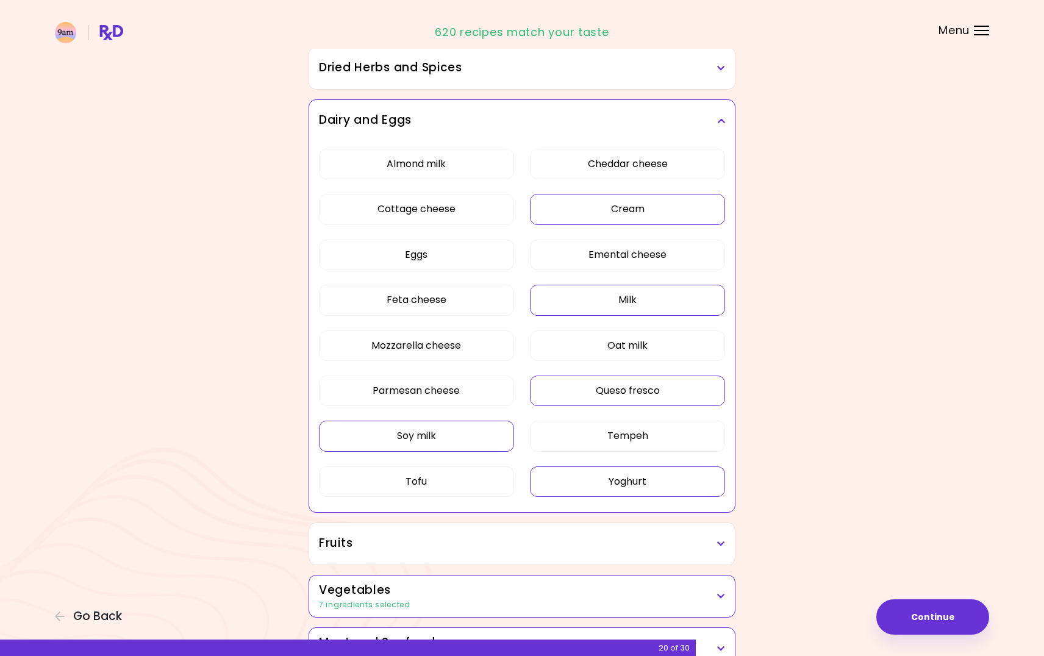
click at [469, 442] on button "Soy milk" at bounding box center [416, 436] width 195 height 30
click at [717, 72] on h3 "Dried Herbs and Spices" at bounding box center [522, 68] width 406 height 18
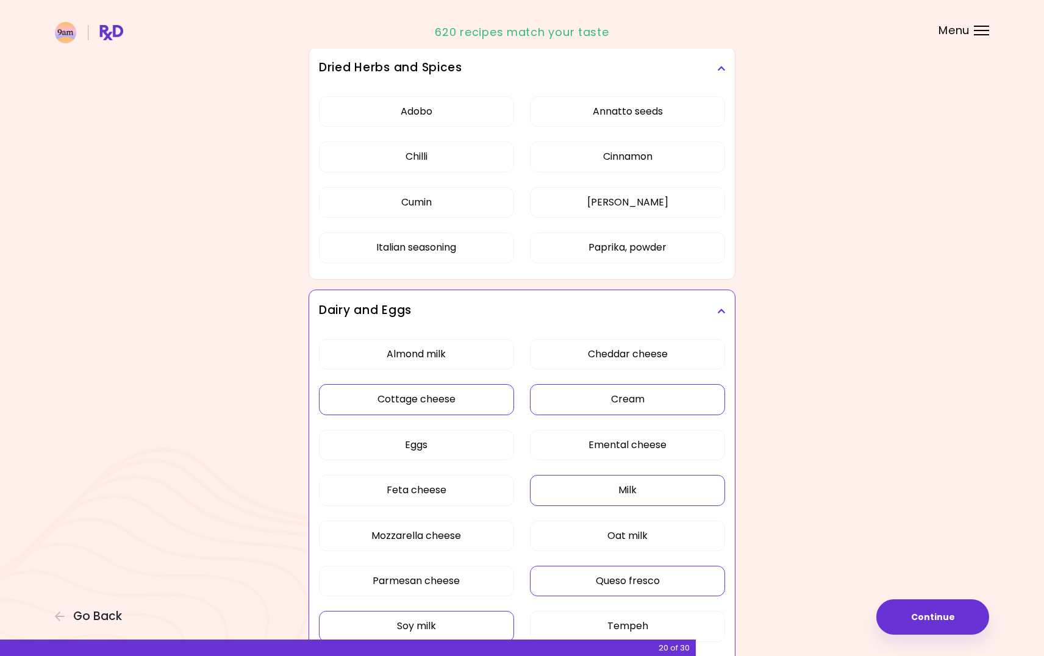
click at [465, 402] on div "Almond milk Cheddar cheese Cottage cheese Cream Eggs Emental cheese Feta cheese…" at bounding box center [522, 518] width 406 height 372
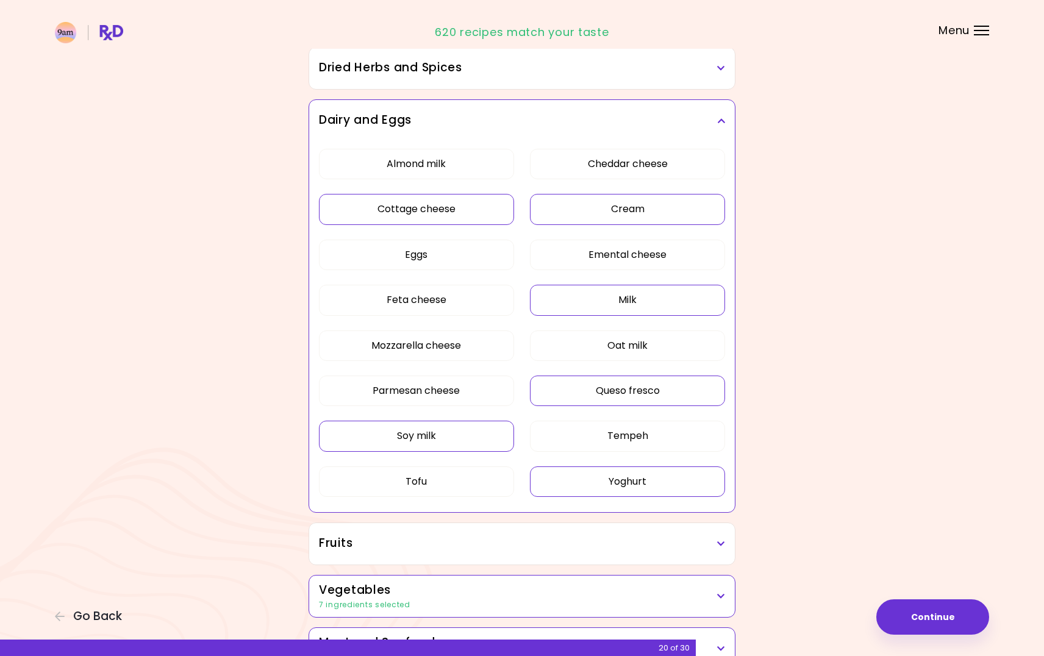
click at [471, 215] on button "Cottage cheese" at bounding box center [416, 209] width 195 height 30
click at [726, 67] on div "Dried Herbs and Spices" at bounding box center [522, 68] width 426 height 41
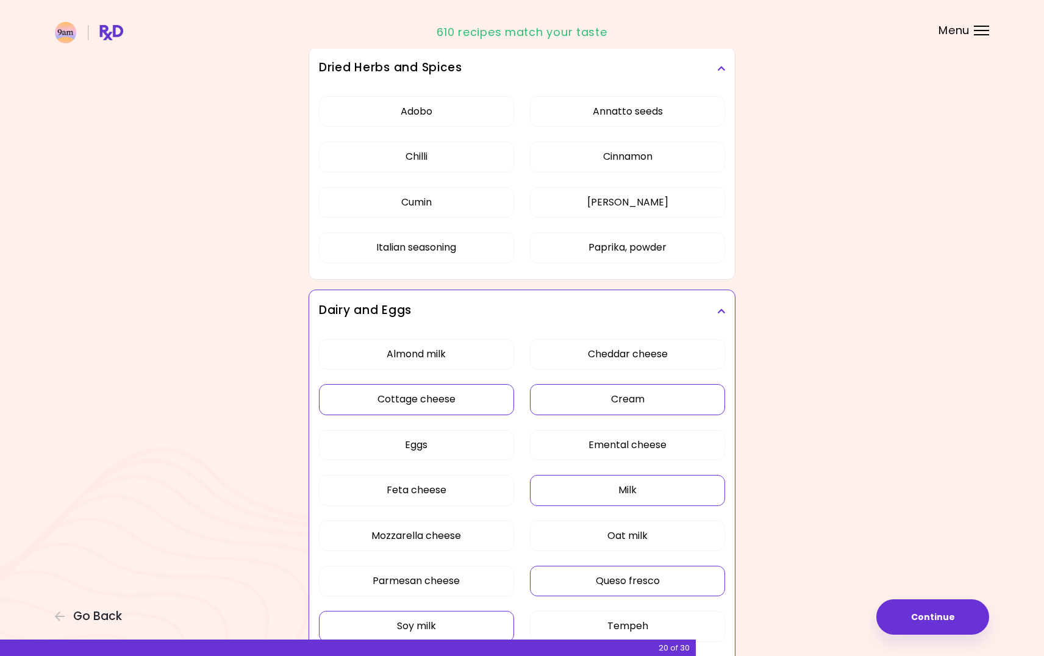
click at [726, 67] on div "Dried Herbs and Spices" at bounding box center [522, 68] width 426 height 41
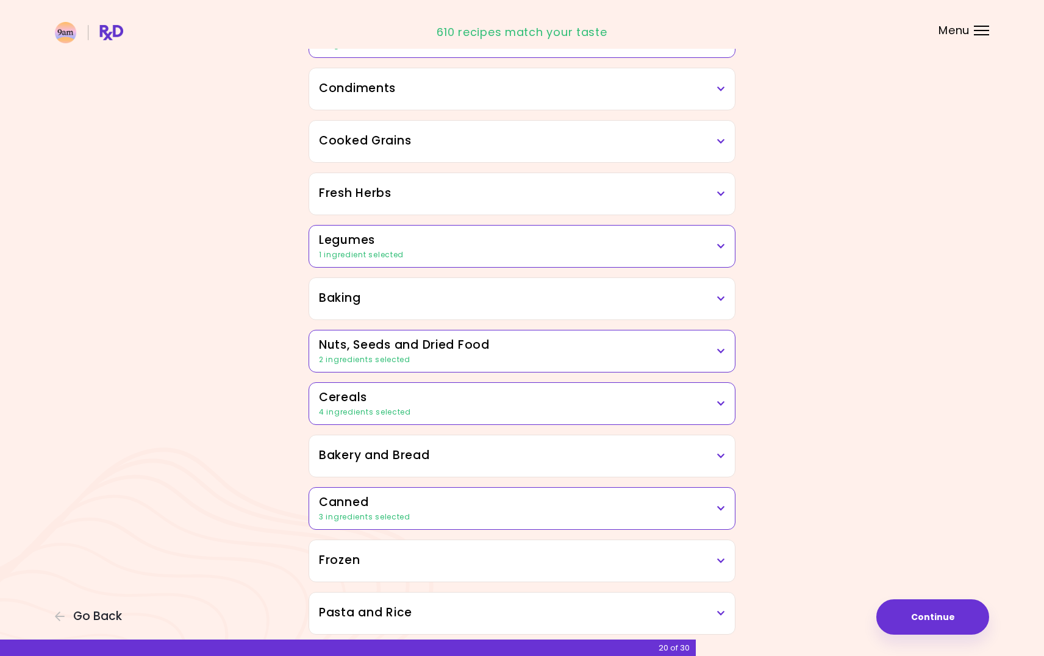
scroll to position [790, 0]
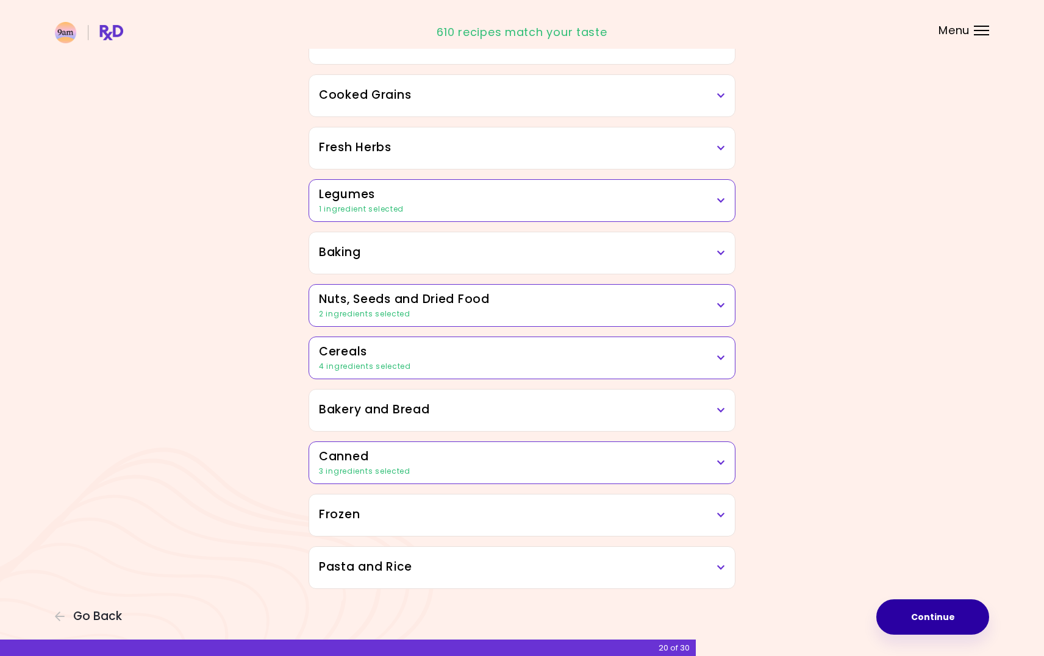
click at [917, 621] on button "Continue" at bounding box center [932, 616] width 113 height 35
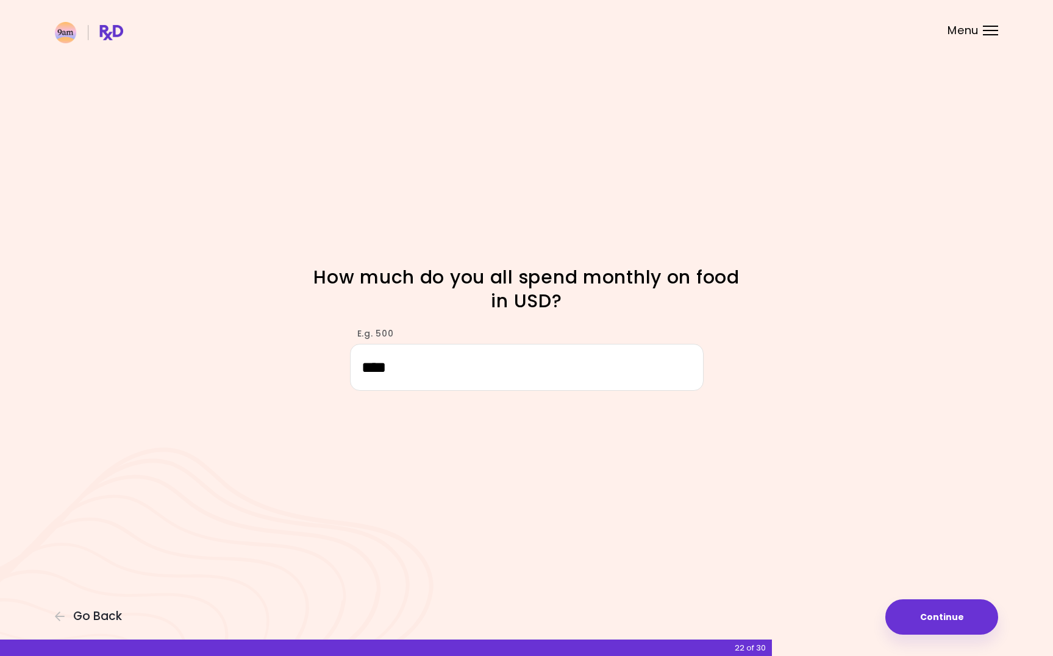
drag, startPoint x: 441, startPoint y: 373, endPoint x: 309, endPoint y: 369, distance: 131.7
click at [309, 369] on div "E.g. 500 ****" at bounding box center [526, 353] width 585 height 75
click at [943, 616] on button "Continue" at bounding box center [941, 616] width 113 height 35
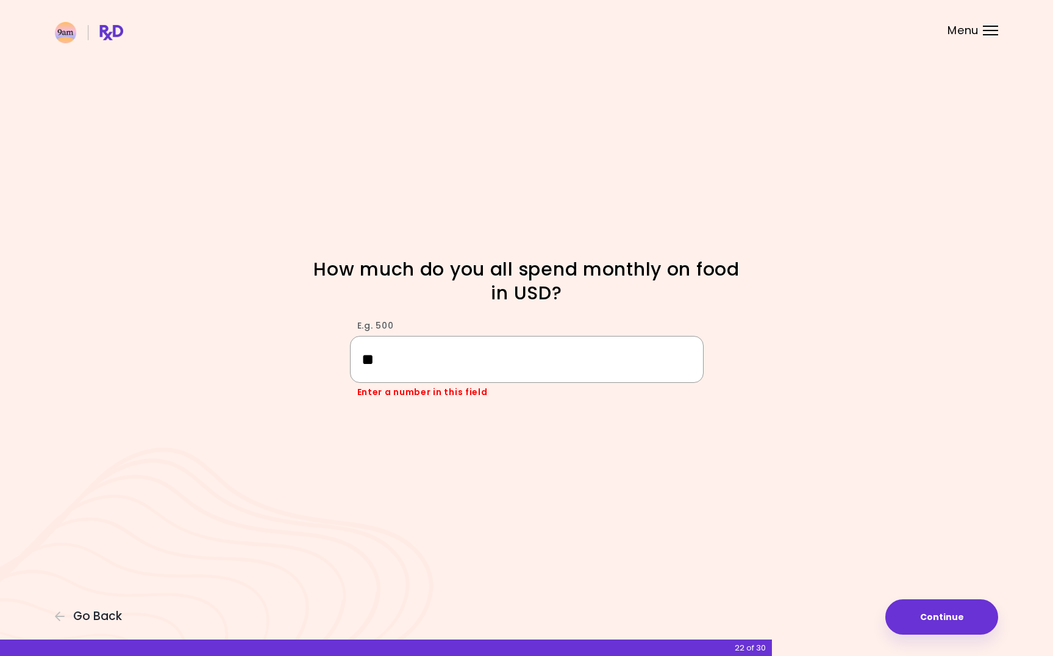
drag, startPoint x: 389, startPoint y: 366, endPoint x: 335, endPoint y: 366, distance: 53.7
click at [335, 366] on div "E.g. 500 ** Enter a number in this field" at bounding box center [526, 353] width 585 height 91
type input "*"
click at [842, 488] on div "Focusable invisible element How much do you all spend monthly on food in USD? E…" at bounding box center [526, 328] width 1053 height 656
click at [922, 611] on button "Continue" at bounding box center [941, 616] width 113 height 35
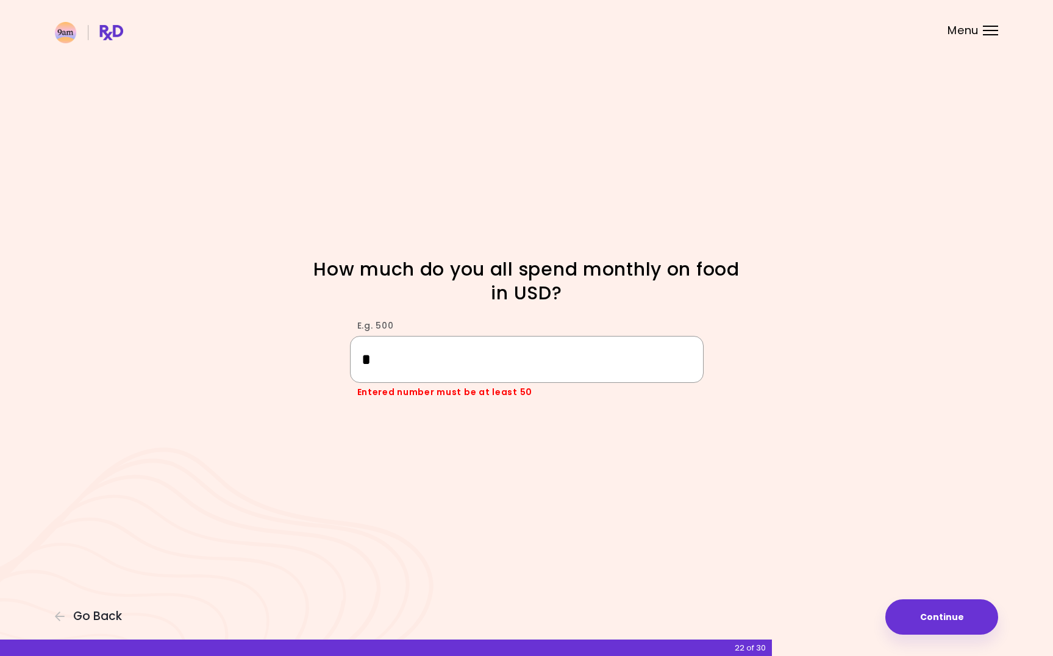
drag, startPoint x: 388, startPoint y: 358, endPoint x: 295, endPoint y: 357, distance: 93.3
click at [295, 357] on div "E.g. 500 * Entered number must be at least 50" at bounding box center [526, 353] width 585 height 91
click at [101, 618] on span "Go Back" at bounding box center [97, 616] width 49 height 13
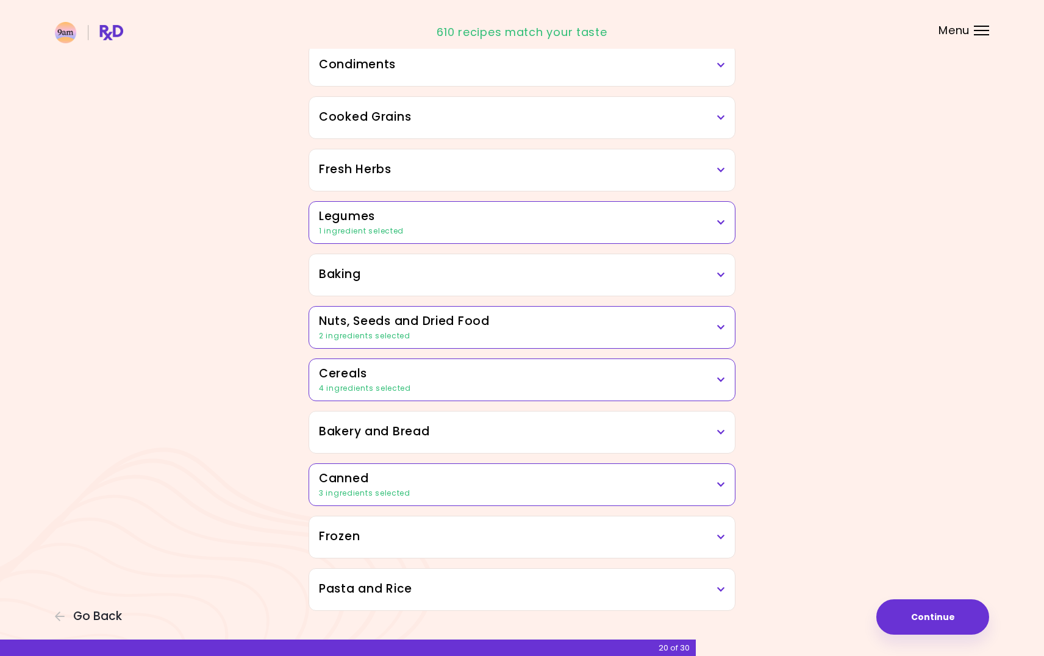
scroll to position [419, 0]
